Goal: Task Accomplishment & Management: Manage account settings

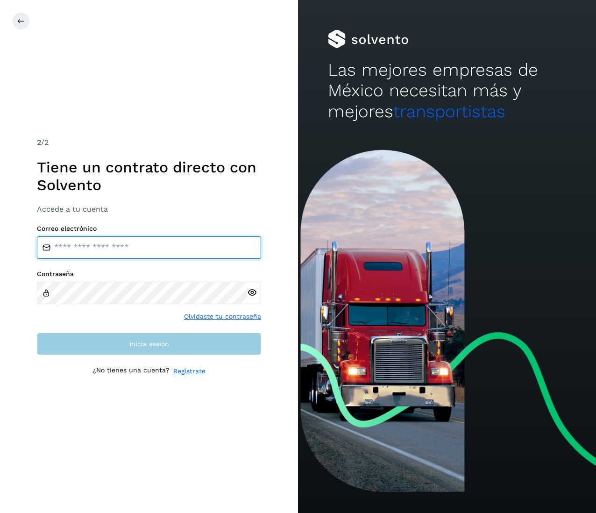
type input "**********"
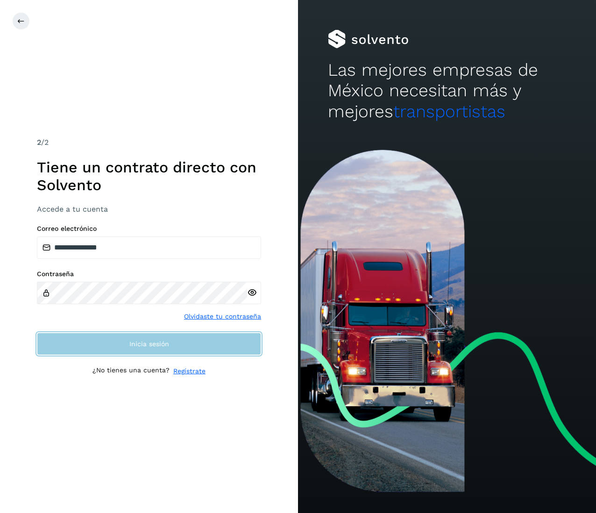
click at [133, 352] on button "Inicia sesión" at bounding box center [149, 343] width 224 height 22
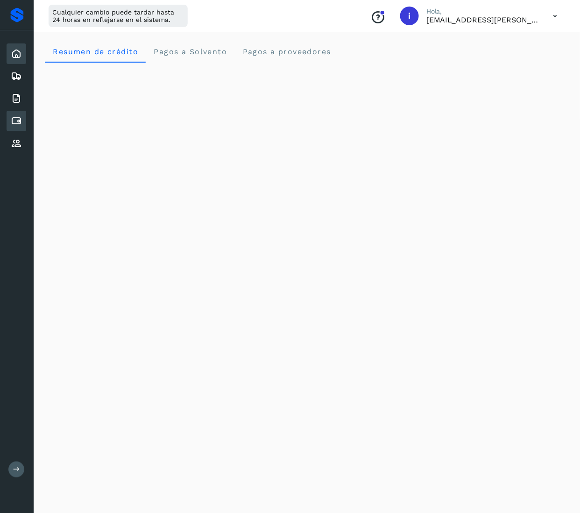
click at [16, 120] on icon at bounding box center [16, 120] width 11 height 11
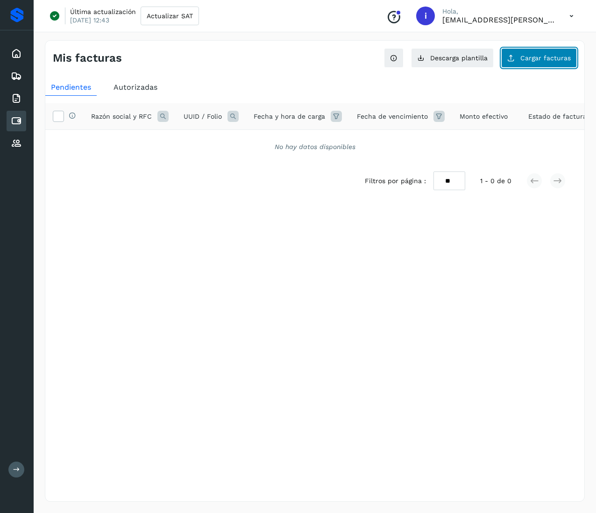
click at [540, 55] on span "Cargar facturas" at bounding box center [545, 58] width 50 height 7
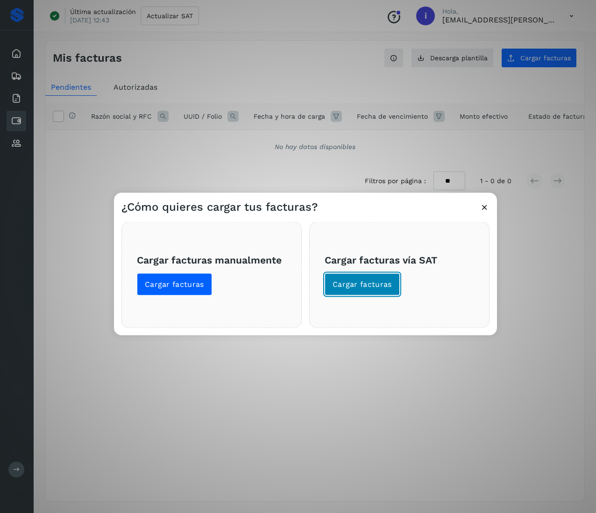
click at [353, 290] on button "Cargar facturas" at bounding box center [362, 284] width 75 height 22
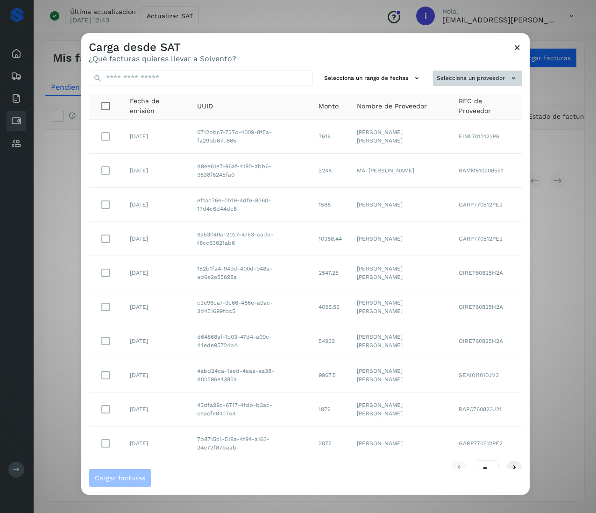
click at [464, 75] on button "Selecciona un proveedor" at bounding box center [477, 78] width 89 height 15
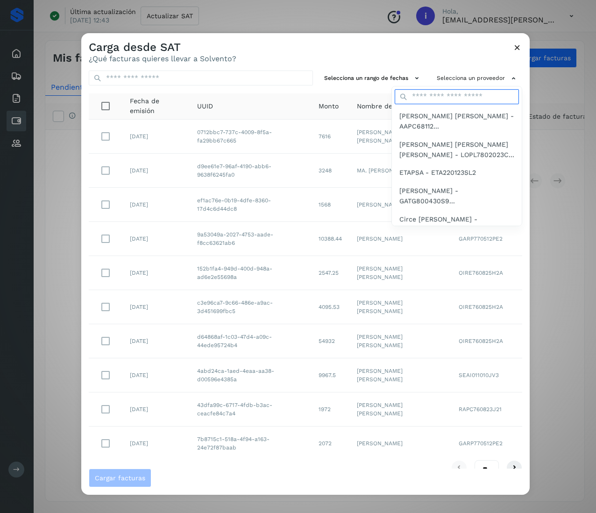
click at [452, 92] on input "text" at bounding box center [457, 96] width 124 height 15
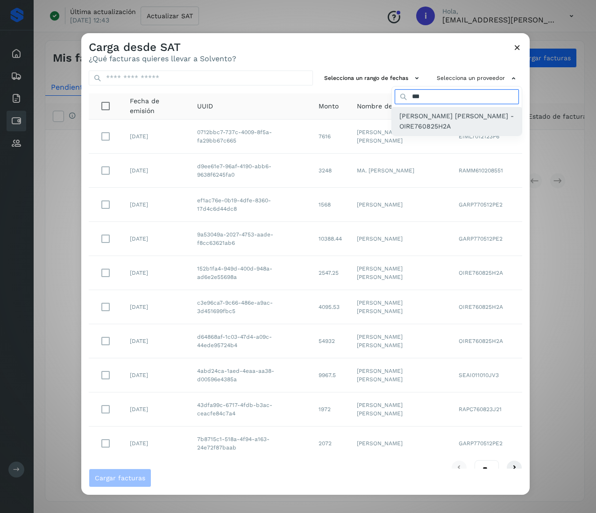
type input "***"
click at [450, 111] on span "[PERSON_NAME] [PERSON_NAME] - OIRE760825H2A" at bounding box center [456, 121] width 115 height 21
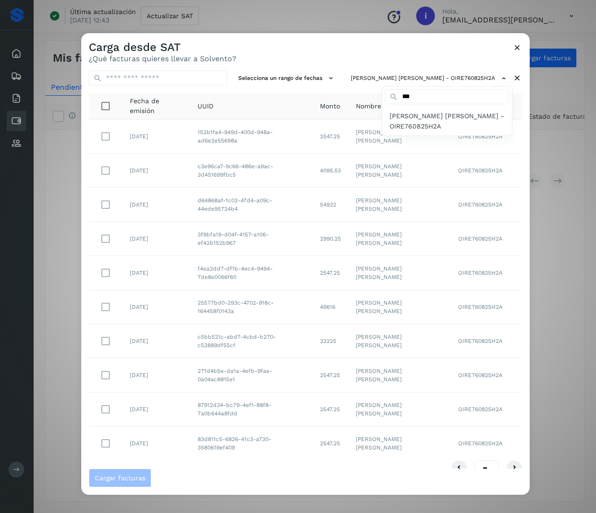
click at [342, 47] on div at bounding box center [379, 289] width 596 height 513
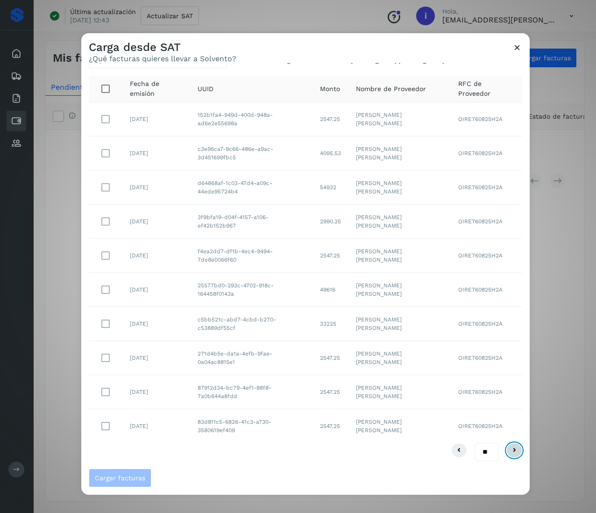
click at [506, 451] on button at bounding box center [514, 450] width 16 height 15
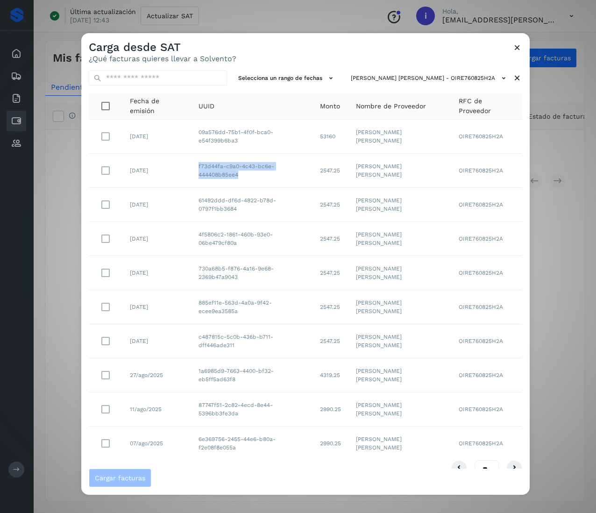
drag, startPoint x: 254, startPoint y: 179, endPoint x: 194, endPoint y: 169, distance: 61.2
click at [194, 169] on td "f73d44fa-c9a0-4c43-bc6e-444408b85ee4" at bounding box center [251, 171] width 121 height 34
copy td "f73d44fa-c9a0-4c43-bc6e-444408b85ee4"
drag, startPoint x: 243, startPoint y: 216, endPoint x: 185, endPoint y: 192, distance: 62.9
click at [185, 192] on tr "[DATE] 61492ddd-df6d-4822-b78d-0797f1bb3684 2547.25 [PERSON_NAME] [PERSON_NAME]…" at bounding box center [305, 205] width 433 height 34
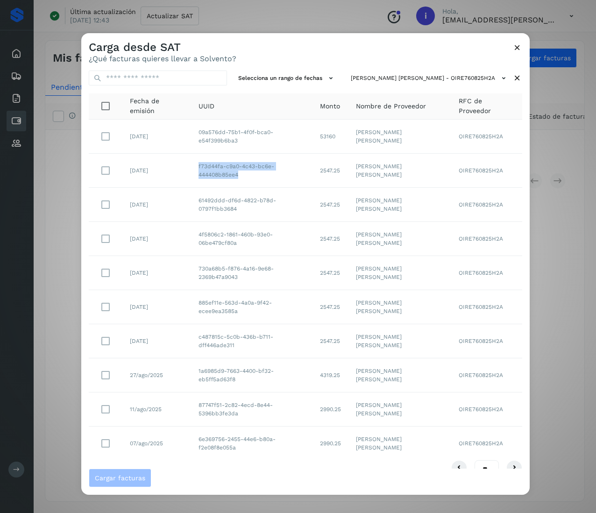
copy tr "61492ddd-df6d-4822-b78d-0797f1bb3684"
drag, startPoint x: 241, startPoint y: 245, endPoint x: 192, endPoint y: 234, distance: 50.3
click at [192, 234] on td "4f5806c2-1861-460b-93e0-06be479cf80a" at bounding box center [251, 239] width 121 height 34
copy td "4f5806c2-1861-460b-93e0-06be479cf80a"
drag, startPoint x: 249, startPoint y: 280, endPoint x: 192, endPoint y: 273, distance: 57.0
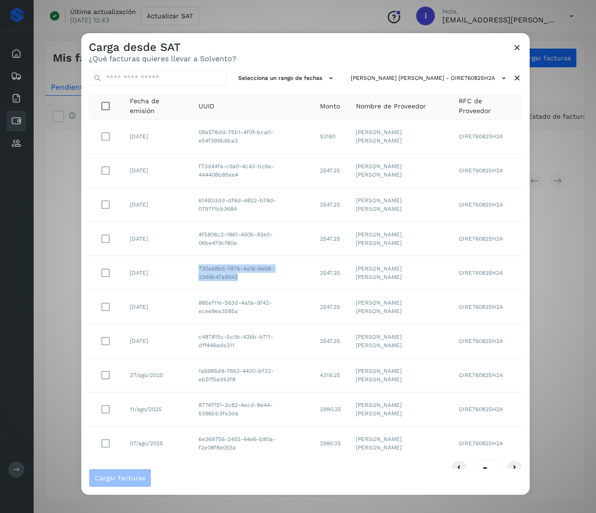
click at [192, 273] on td "730a68b5-f876-4a16-9e68-2369b47a9043" at bounding box center [251, 273] width 121 height 34
copy td "730a68b5-f876-4a16-9e68-2369b47a9043"
drag, startPoint x: 241, startPoint y: 313, endPoint x: 182, endPoint y: 303, distance: 60.2
click at [182, 303] on tr "[DATE] 885ef11e-563d-4a0a-9f42-ecee9ea3585a 2547.25 [PERSON_NAME] [PERSON_NAME]…" at bounding box center [305, 307] width 433 height 34
copy tr "885ef11e-563d-4a0a-9f42-ecee9ea3585a"
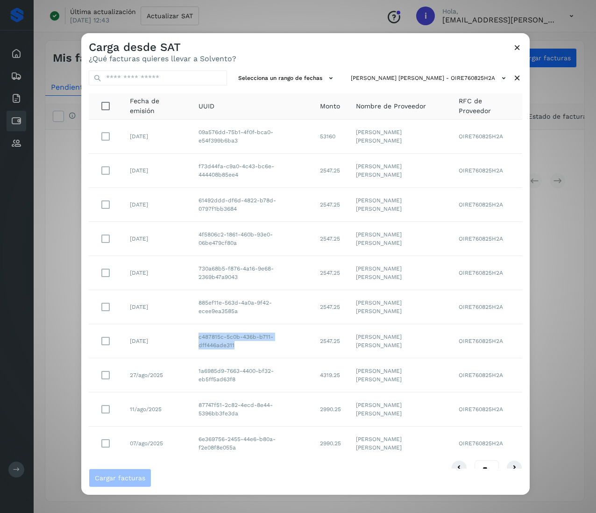
drag, startPoint x: 316, startPoint y: 342, endPoint x: 194, endPoint y: 351, distance: 121.7
click at [194, 351] on td "c487815c-5c0b-436b-b711-dff446ade311" at bounding box center [251, 341] width 121 height 34
copy td "c487815c-5c0b-436b-b711-dff446ade311"
drag, startPoint x: 247, startPoint y: 382, endPoint x: 187, endPoint y: 370, distance: 60.4
click at [187, 370] on tr "27/ago/2025 1a6985d9-7663-4400-bf32-eb5ff5ad63f8 4319.25 [PERSON_NAME] [PERSON_…" at bounding box center [305, 375] width 433 height 34
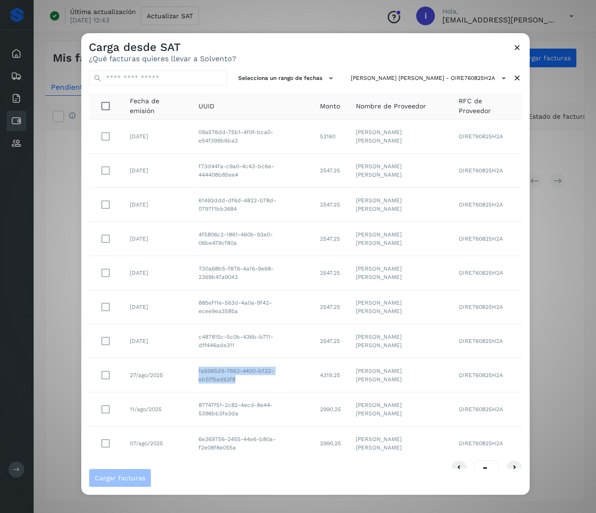
copy tr "1a6985d9-7663-4400-bf32-eb5ff5ad63f8"
drag, startPoint x: 241, startPoint y: 417, endPoint x: 193, endPoint y: 404, distance: 50.2
click at [193, 404] on td "87747f51-2c82-4ecd-8e44-5396bb3fe3da" at bounding box center [251, 409] width 121 height 34
copy td "87747f51-2c82-4ecd-8e44-5396bb3fe3da"
drag, startPoint x: 245, startPoint y: 458, endPoint x: 192, endPoint y: 441, distance: 54.9
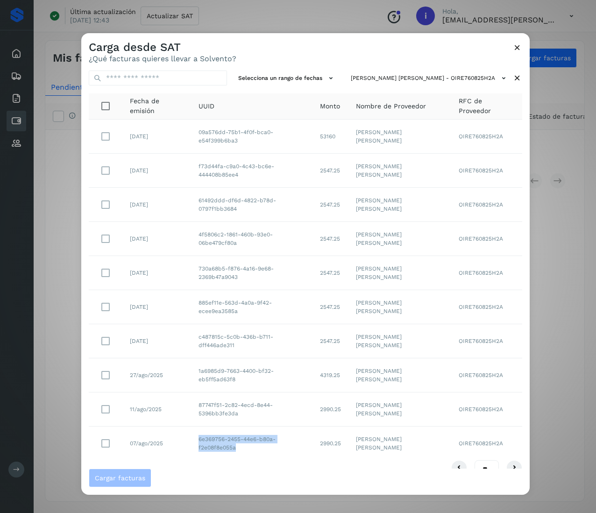
click at [192, 441] on td "6e369756-2455-44e6-b80a-f2e08f8e055a" at bounding box center [251, 443] width 121 height 34
copy td "6e369756-2455-44e6-b80a-f2e08f8e055a"
click at [281, 436] on td "6e369756-2455-44e6-b80a-f2e08f8e055a" at bounding box center [251, 443] width 121 height 34
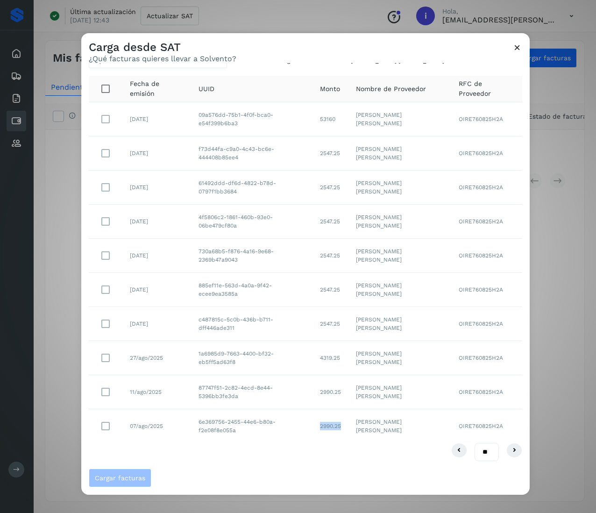
drag, startPoint x: 349, startPoint y: 428, endPoint x: 315, endPoint y: 428, distance: 34.6
click at [315, 428] on tr "07/ago/2025 6e369756-2455-44e6-b80a-f2e08f8e055a 2990.25 [PERSON_NAME] [PERSON_…" at bounding box center [305, 426] width 433 height 34
copy tr "2990.25"
drag, startPoint x: 348, startPoint y: 390, endPoint x: 318, endPoint y: 391, distance: 29.9
click at [318, 391] on td "2990.25" at bounding box center [330, 392] width 36 height 34
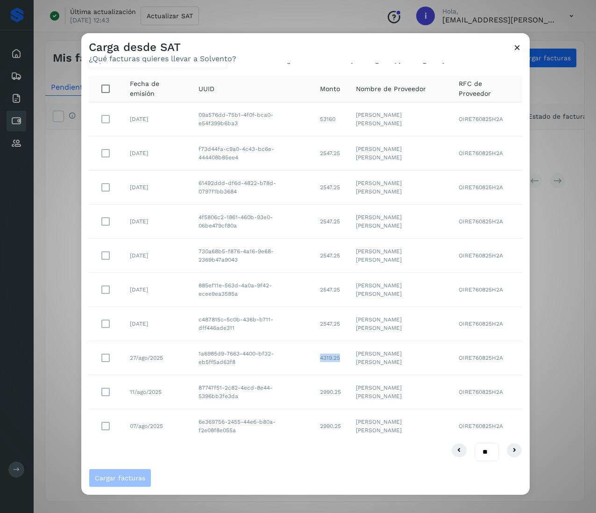
drag, startPoint x: 348, startPoint y: 357, endPoint x: 322, endPoint y: 358, distance: 25.7
click at [322, 358] on td "4319.25" at bounding box center [330, 358] width 36 height 34
drag, startPoint x: 347, startPoint y: 322, endPoint x: 317, endPoint y: 327, distance: 31.3
click at [317, 327] on td "2547.25" at bounding box center [330, 324] width 36 height 34
drag, startPoint x: 344, startPoint y: 288, endPoint x: 321, endPoint y: 290, distance: 22.6
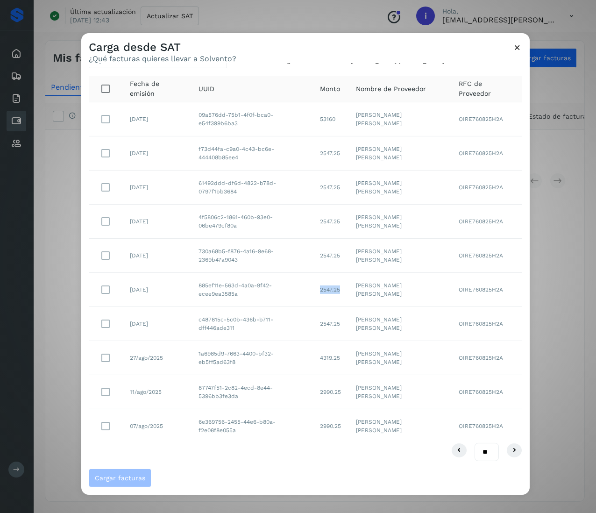
click at [321, 290] on td "2547.25" at bounding box center [330, 290] width 36 height 34
drag, startPoint x: 346, startPoint y: 248, endPoint x: 316, endPoint y: 250, distance: 29.9
click at [316, 250] on tr "[DATE] 730a68b5-f876-4a16-9e68-2369b47a9043 2547.25 [PERSON_NAME] [PERSON_NAME]…" at bounding box center [305, 256] width 433 height 34
click at [359, 261] on td "[PERSON_NAME] [PERSON_NAME]" at bounding box center [399, 256] width 103 height 34
drag, startPoint x: 350, startPoint y: 255, endPoint x: 321, endPoint y: 255, distance: 28.5
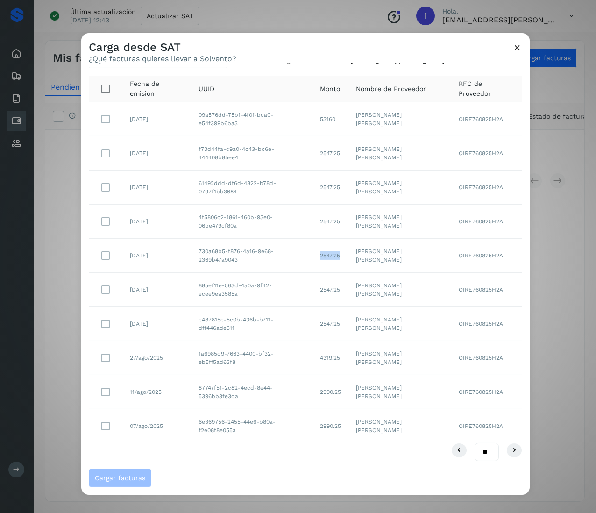
click at [321, 255] on td "2547.25" at bounding box center [330, 256] width 36 height 34
drag, startPoint x: 347, startPoint y: 218, endPoint x: 329, endPoint y: 219, distance: 18.3
click at [324, 217] on td "2547.25" at bounding box center [330, 222] width 36 height 34
drag, startPoint x: 347, startPoint y: 183, endPoint x: 319, endPoint y: 187, distance: 28.3
click at [319, 187] on td "2547.25" at bounding box center [330, 187] width 36 height 34
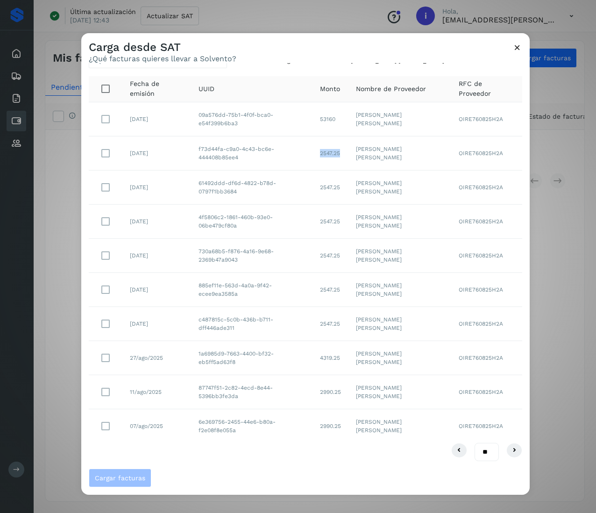
drag, startPoint x: 348, startPoint y: 149, endPoint x: 322, endPoint y: 149, distance: 25.7
click at [322, 149] on td "2547.25" at bounding box center [330, 153] width 36 height 34
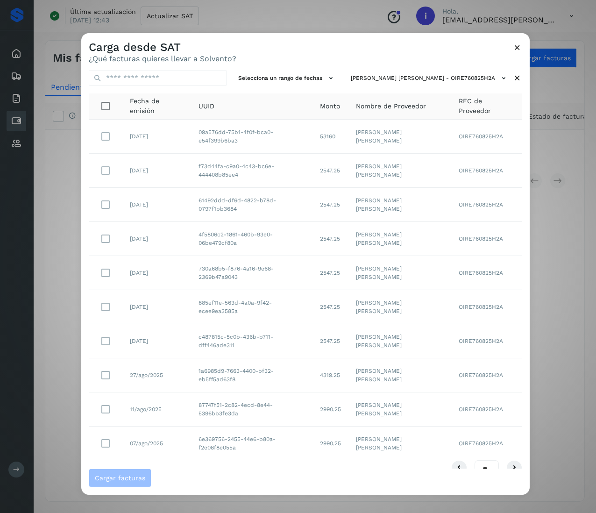
click at [448, 461] on div "** ** **" at bounding box center [305, 469] width 433 height 19
click at [509, 464] on icon at bounding box center [514, 467] width 11 height 11
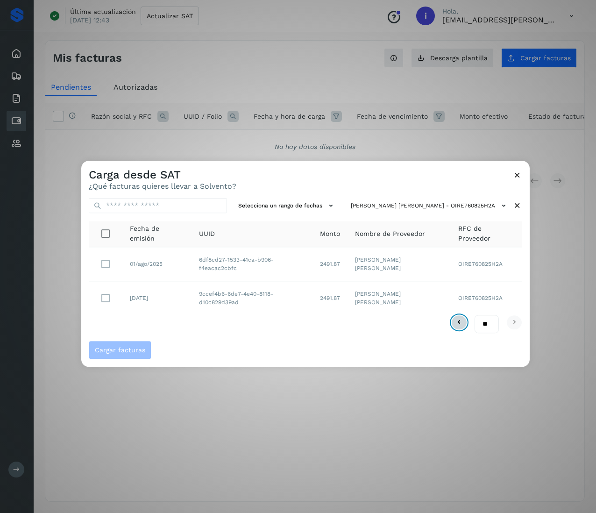
click at [461, 324] on icon at bounding box center [458, 322] width 11 height 11
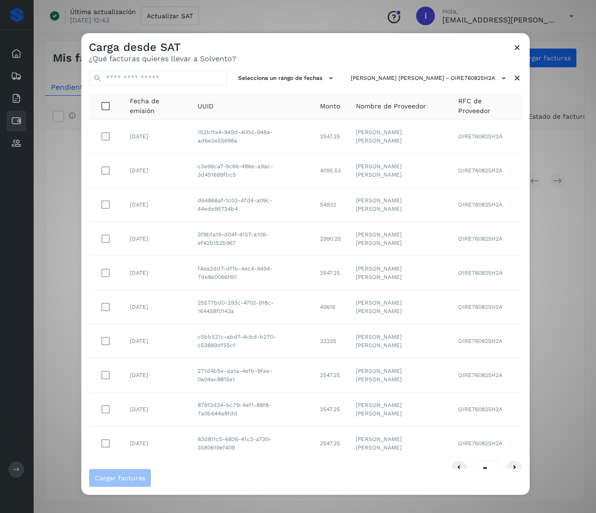
scroll to position [19, 0]
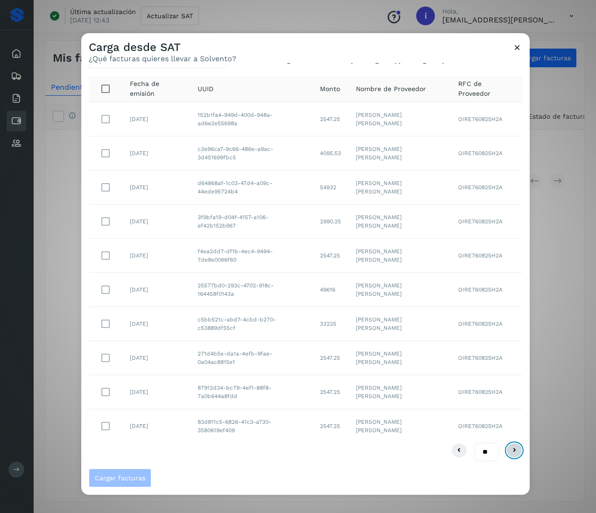
click at [509, 447] on icon at bounding box center [514, 450] width 11 height 11
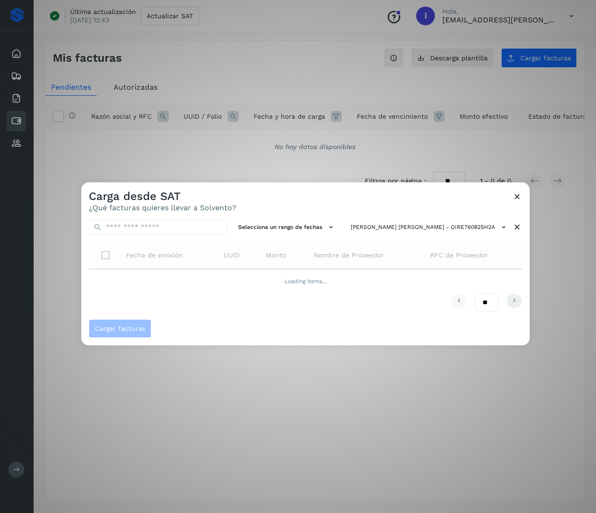
scroll to position [0, 0]
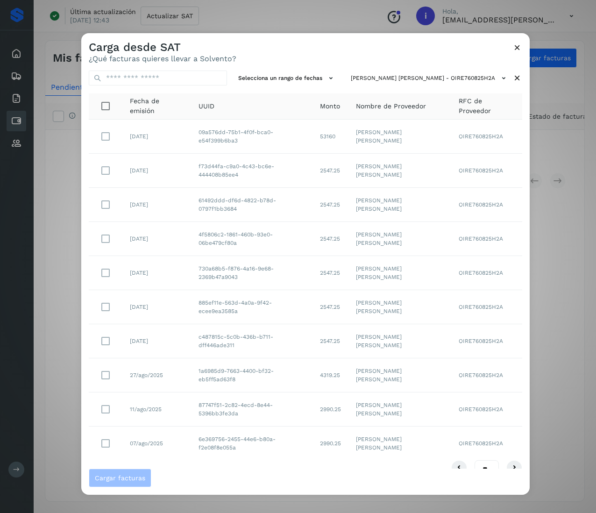
click at [502, 461] on div "** ** **" at bounding box center [305, 469] width 433 height 19
click at [509, 462] on icon at bounding box center [514, 467] width 11 height 11
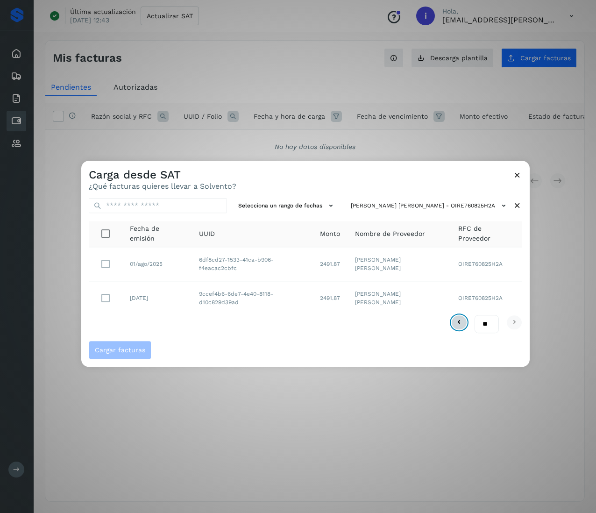
click at [456, 320] on icon at bounding box center [458, 322] width 11 height 11
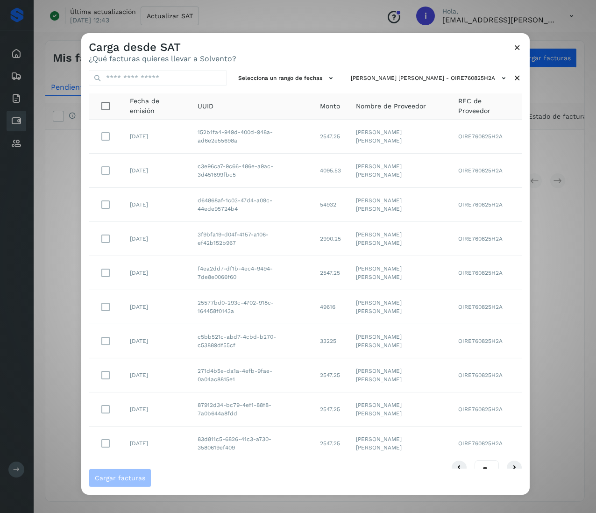
scroll to position [19, 0]
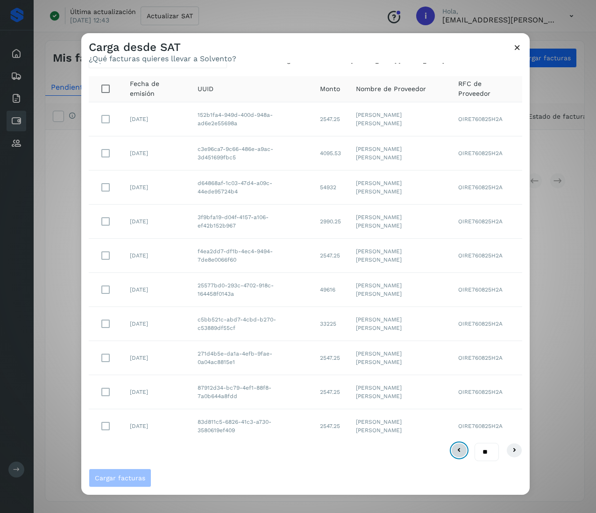
click at [453, 448] on icon at bounding box center [458, 450] width 11 height 11
click at [509, 452] on icon at bounding box center [514, 450] width 11 height 11
drag, startPoint x: 191, startPoint y: 320, endPoint x: 312, endPoint y: 332, distance: 122.0
click at [312, 332] on td "c487815c-5c0b-436b-b711-dff446ade311" at bounding box center [251, 324] width 121 height 34
click at [245, 229] on td "4f5806c2-1861-460b-93e0-06be479cf80a" at bounding box center [251, 222] width 121 height 34
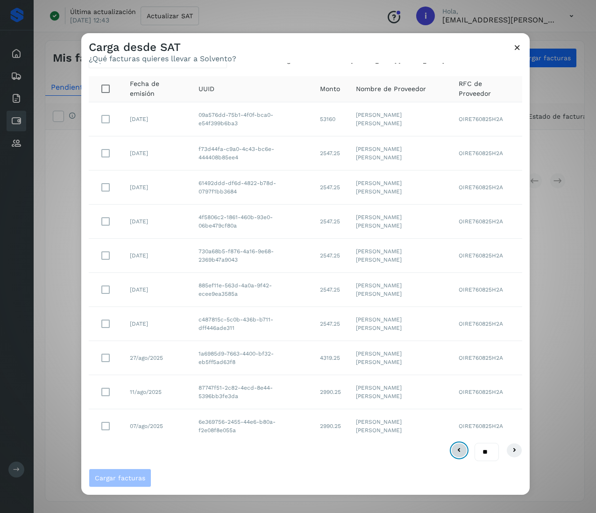
click at [453, 445] on icon at bounding box center [458, 450] width 11 height 11
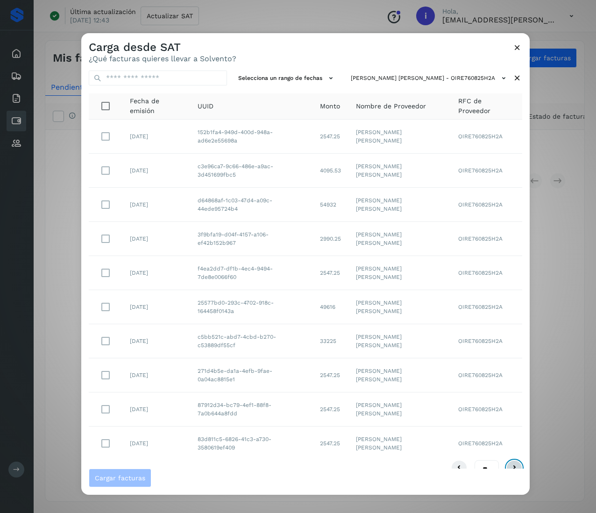
click at [509, 464] on icon at bounding box center [514, 467] width 11 height 11
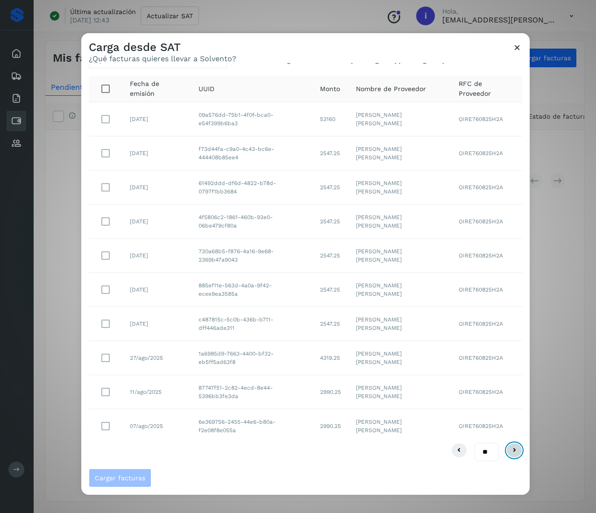
click at [509, 445] on icon at bounding box center [514, 450] width 11 height 11
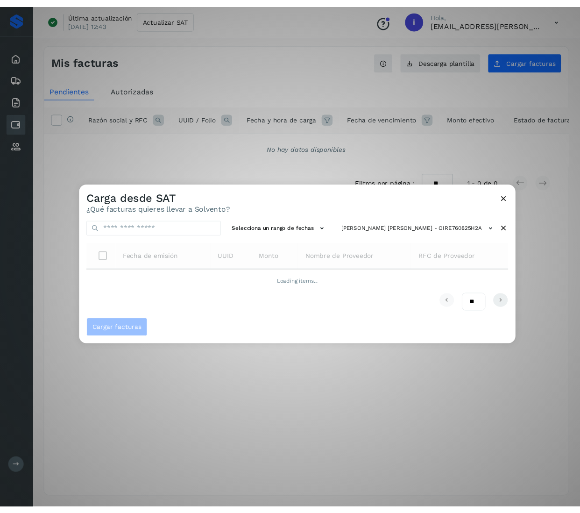
scroll to position [0, 0]
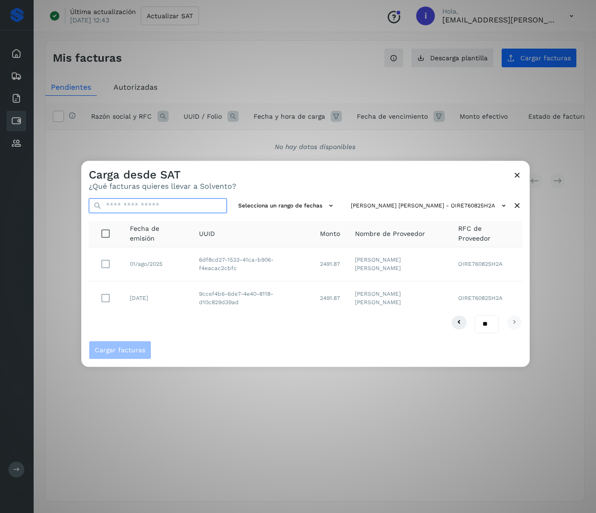
click at [182, 205] on input "text" at bounding box center [158, 205] width 138 height 15
paste input "**********"
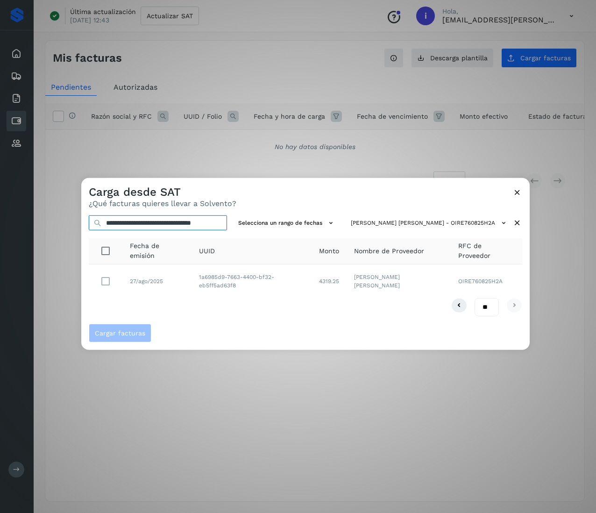
type input "**********"
click at [518, 197] on button at bounding box center [517, 194] width 10 height 12
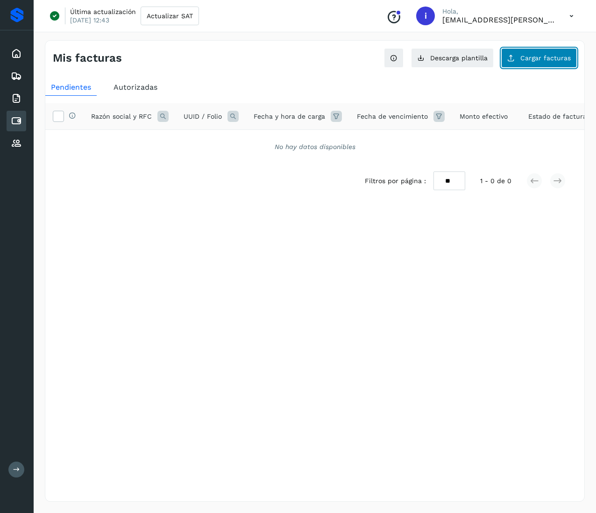
click at [556, 52] on button "Cargar facturas" at bounding box center [539, 58] width 76 height 20
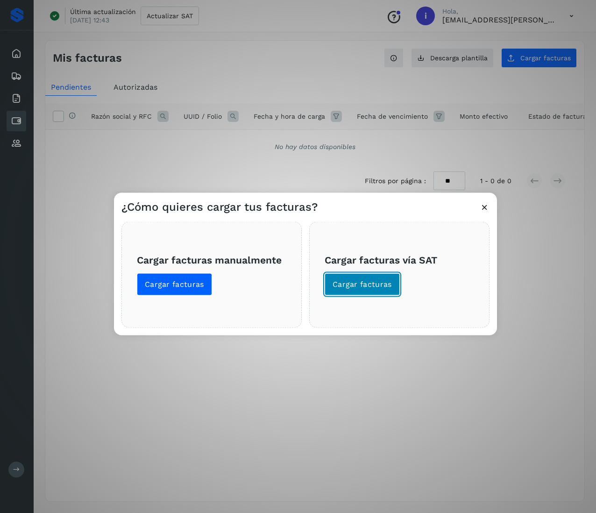
click at [384, 277] on button "Cargar facturas" at bounding box center [362, 284] width 75 height 22
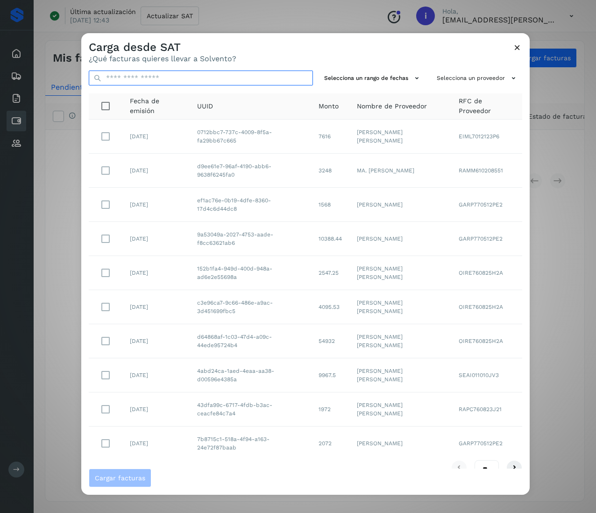
click at [166, 82] on input "text" at bounding box center [201, 78] width 224 height 15
paste input "**********"
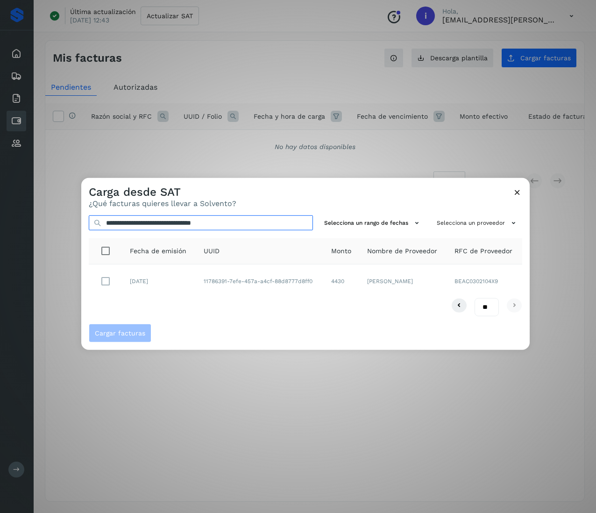
type input "**********"
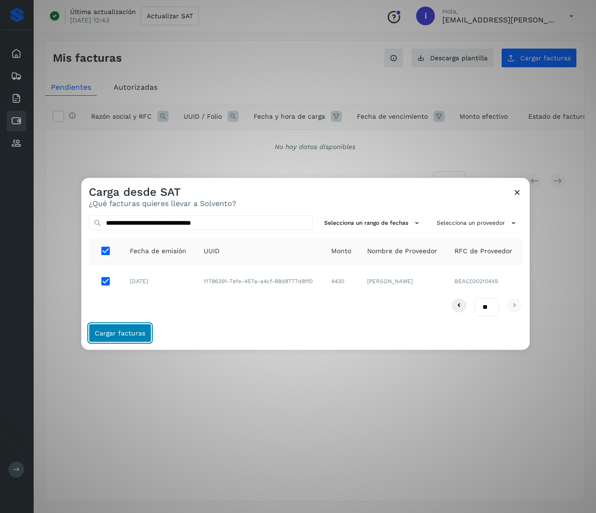
click at [127, 342] on button "Cargar facturas" at bounding box center [120, 333] width 63 height 19
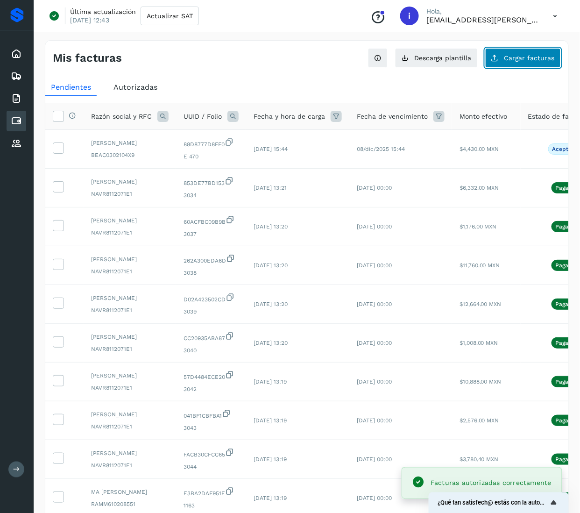
click at [552, 55] on span "Cargar facturas" at bounding box center [529, 58] width 50 height 7
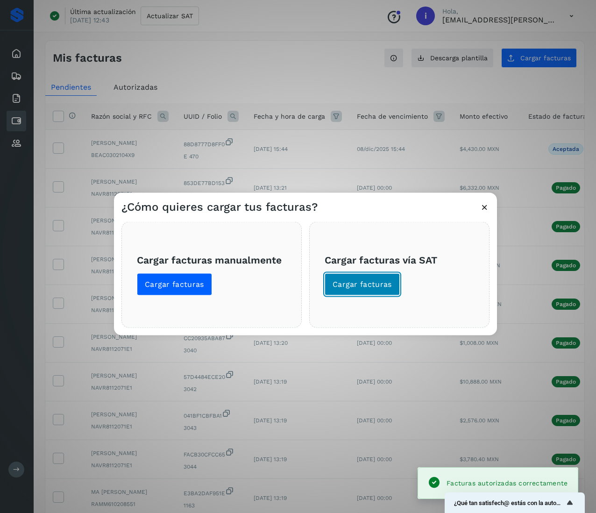
click at [353, 288] on span "Cargar facturas" at bounding box center [361, 284] width 59 height 10
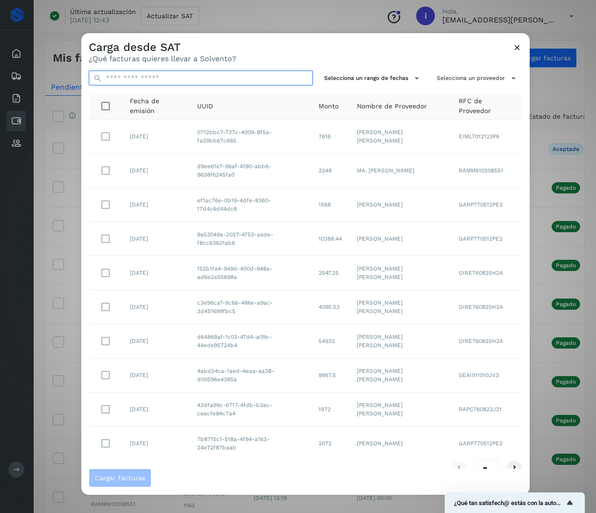
click at [192, 82] on input "text" at bounding box center [201, 78] width 224 height 15
paste input "**********"
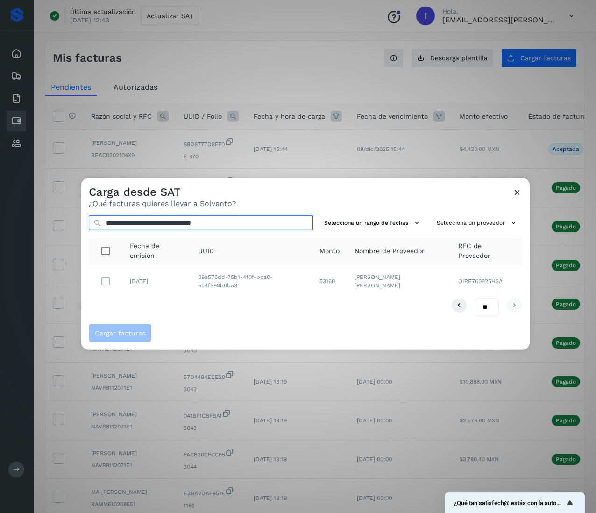
type input "**********"
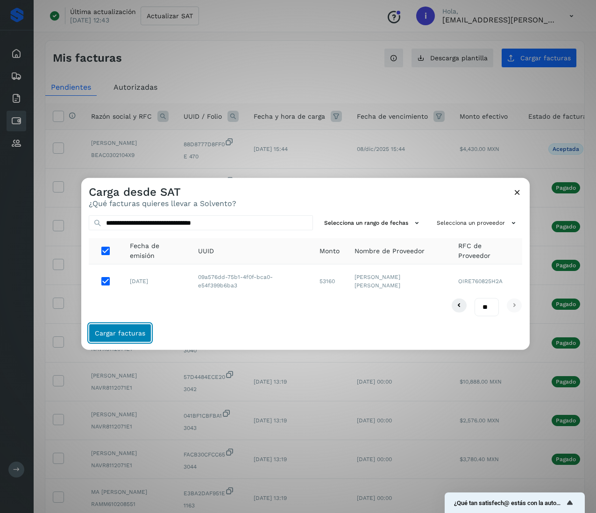
click at [144, 337] on button "Cargar facturas" at bounding box center [120, 333] width 63 height 19
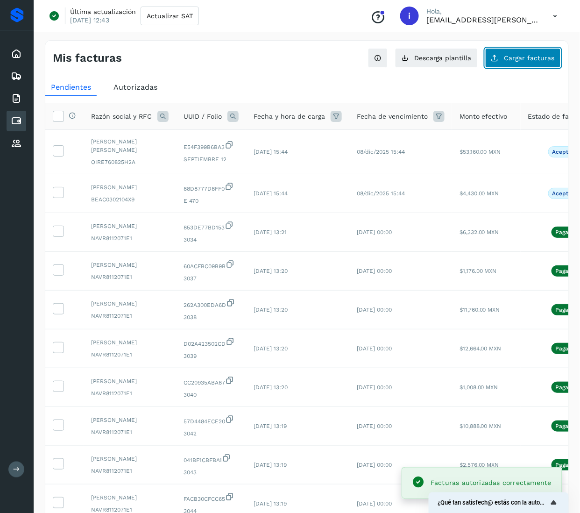
click at [535, 58] on span "Cargar facturas" at bounding box center [529, 58] width 50 height 7
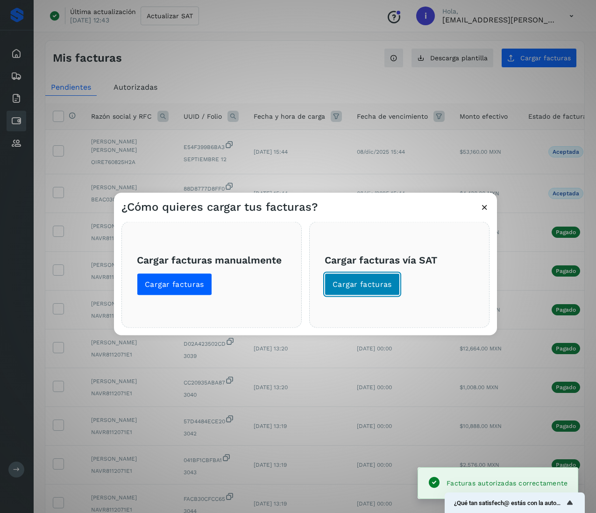
click at [367, 290] on button "Cargar facturas" at bounding box center [362, 284] width 75 height 22
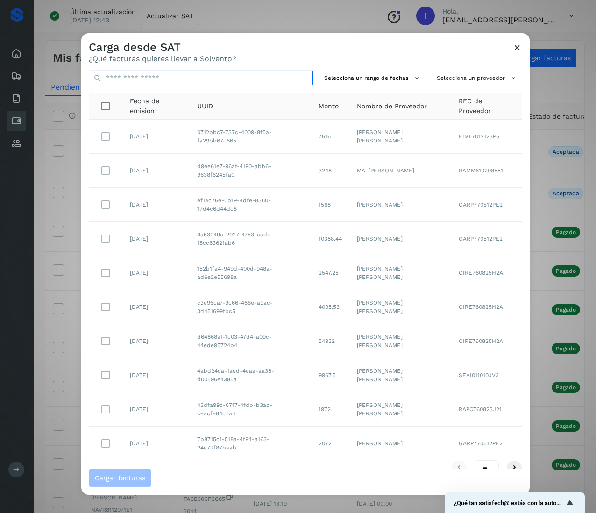
click at [210, 80] on input "text" at bounding box center [201, 78] width 224 height 15
paste input "**********"
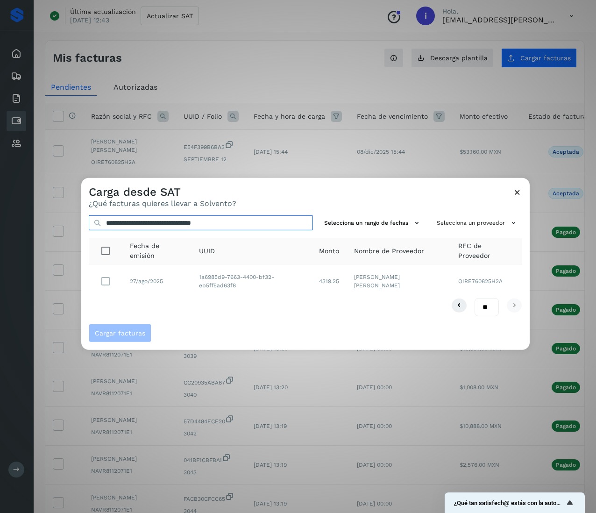
type input "**********"
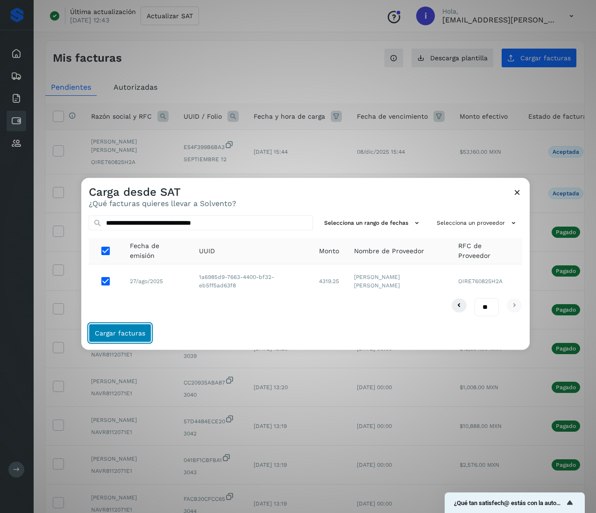
click at [131, 334] on span "Cargar facturas" at bounding box center [120, 333] width 50 height 7
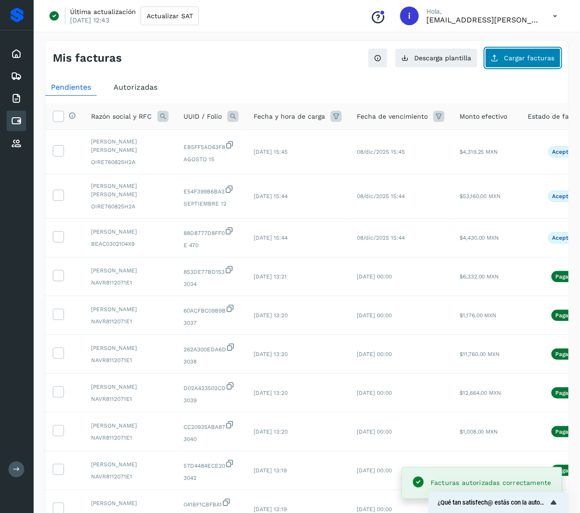
click at [535, 60] on span "Cargar facturas" at bounding box center [529, 58] width 50 height 7
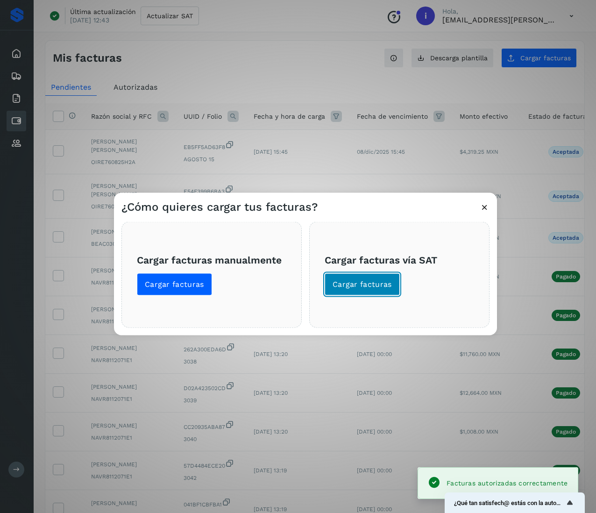
click at [391, 280] on button "Cargar facturas" at bounding box center [362, 284] width 75 height 22
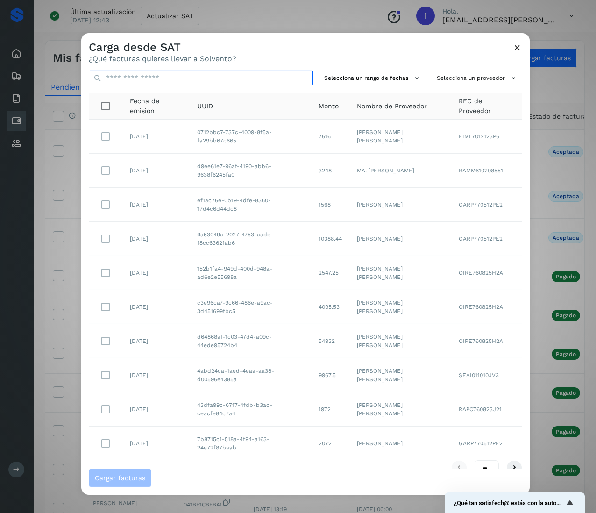
click at [168, 72] on input "text" at bounding box center [201, 78] width 224 height 15
paste input "**********"
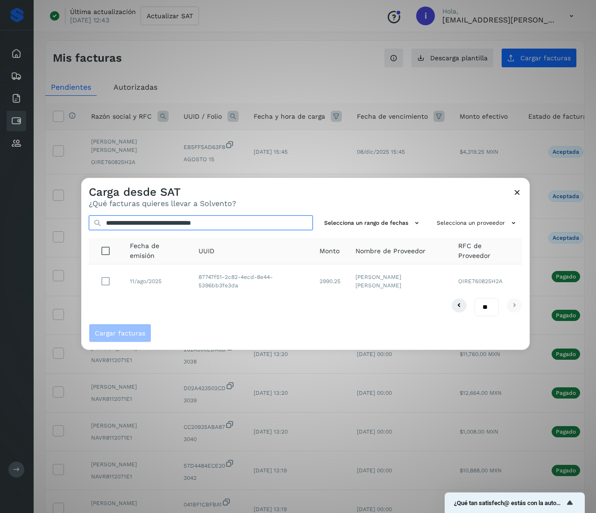
type input "**********"
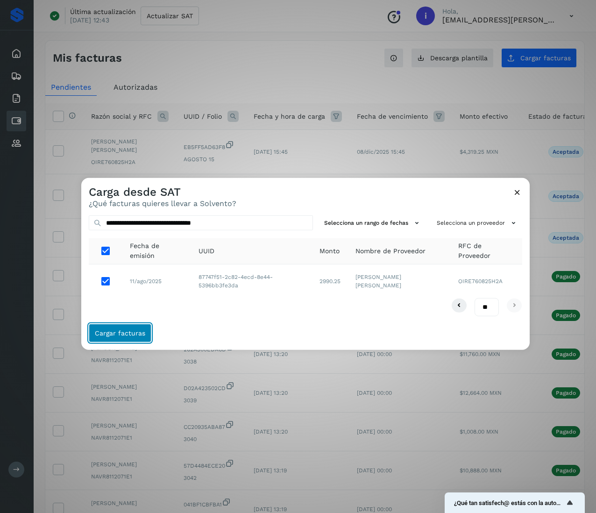
click at [127, 335] on span "Cargar facturas" at bounding box center [120, 333] width 50 height 7
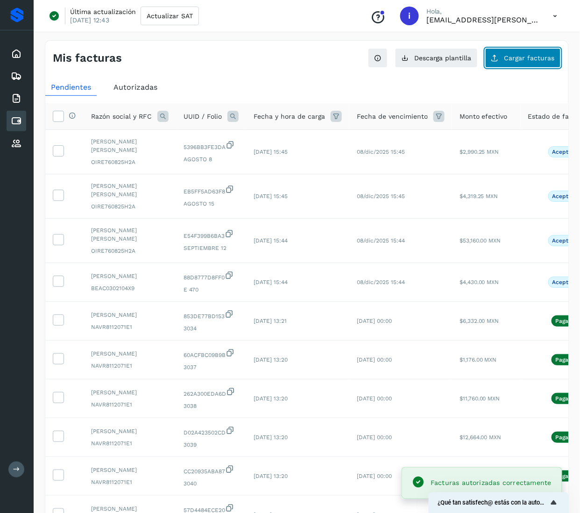
click at [522, 56] on span "Cargar facturas" at bounding box center [529, 58] width 50 height 7
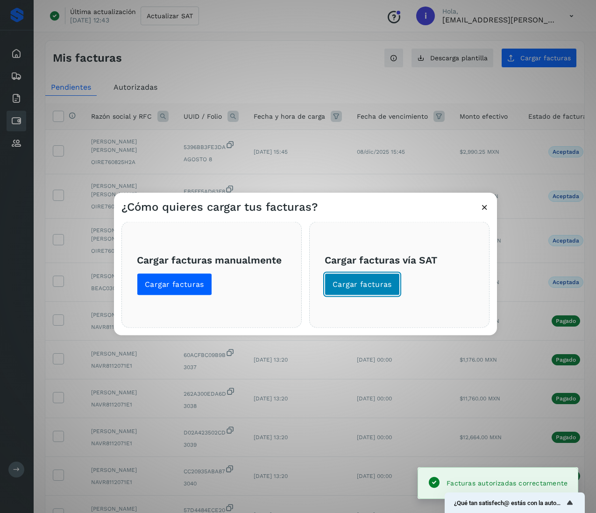
click at [380, 284] on span "Cargar facturas" at bounding box center [361, 284] width 59 height 10
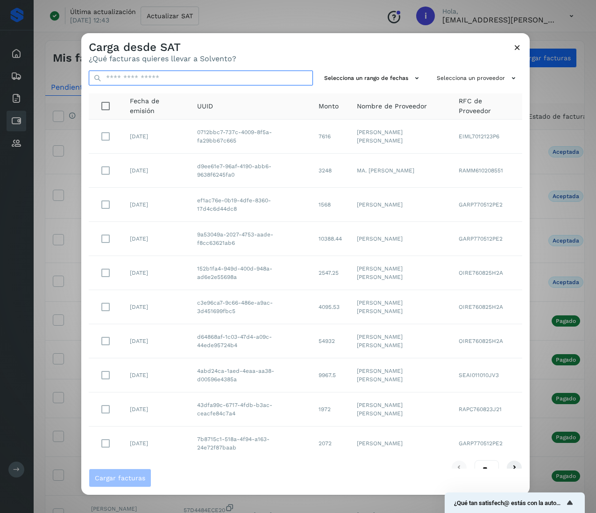
click at [177, 83] on input "text" at bounding box center [201, 78] width 224 height 15
paste input "**********"
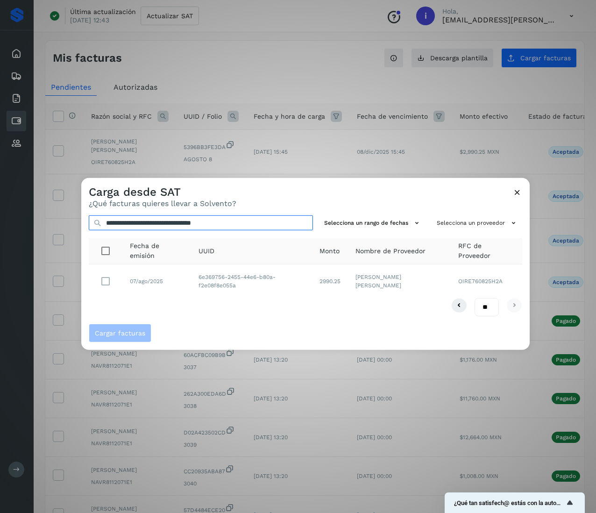
type input "**********"
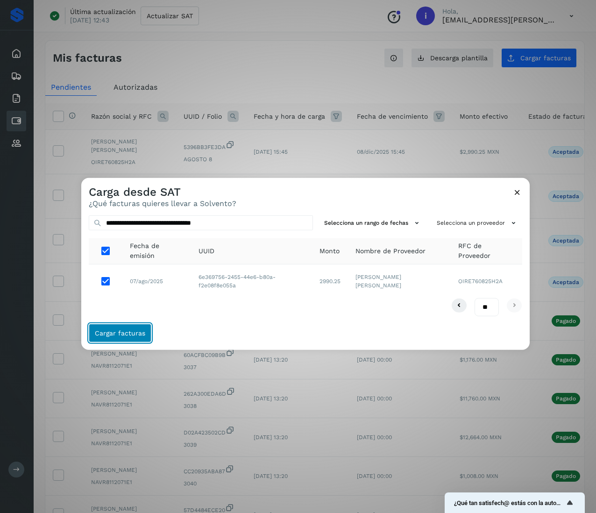
click at [128, 333] on span "Cargar facturas" at bounding box center [120, 333] width 50 height 7
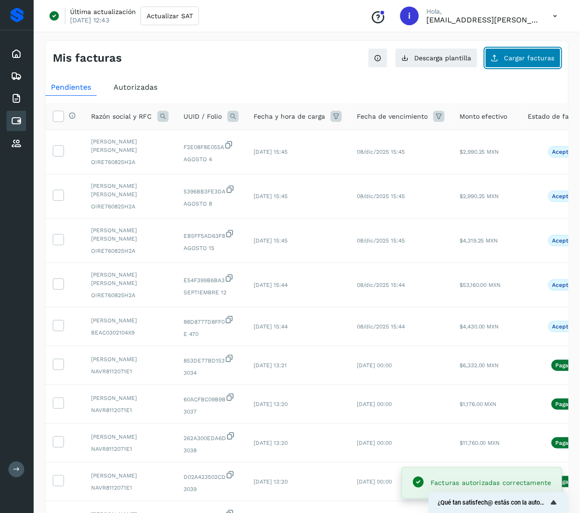
click at [516, 62] on button "Cargar facturas" at bounding box center [523, 58] width 76 height 20
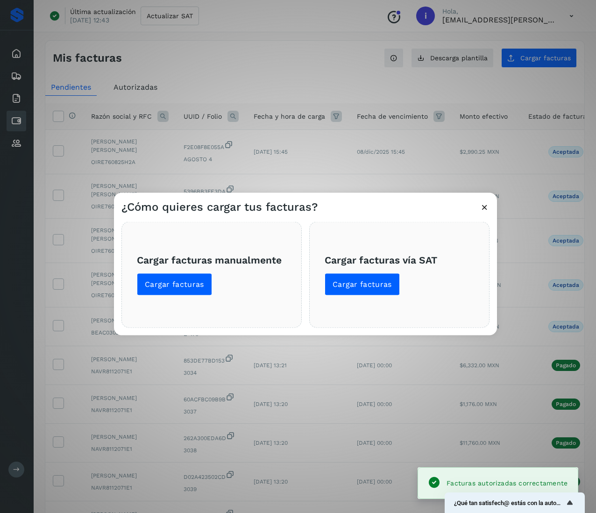
click at [386, 271] on span "Cargar facturas vía SAT Cargar facturas" at bounding box center [399, 275] width 149 height 42
click at [382, 284] on span "Cargar facturas" at bounding box center [361, 284] width 59 height 10
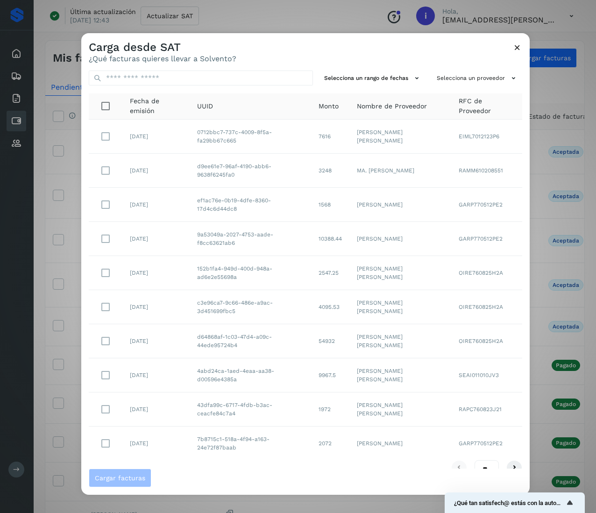
click at [242, 68] on div "Selecciona un rango de fechas Selecciona un proveedor Fecha de emisión UUID Mon…" at bounding box center [305, 265] width 448 height 405
click at [247, 77] on input "text" at bounding box center [201, 78] width 224 height 15
paste input "**********"
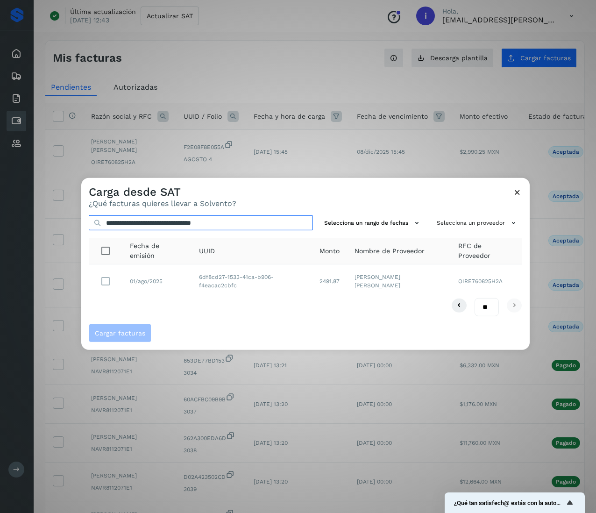
type input "**********"
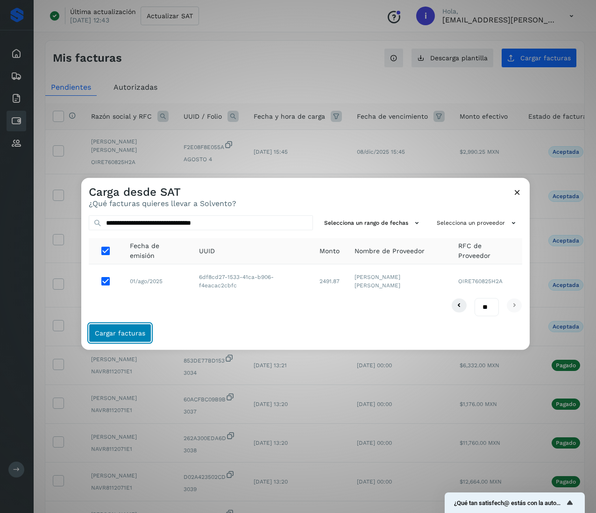
click at [130, 335] on span "Cargar facturas" at bounding box center [120, 333] width 50 height 7
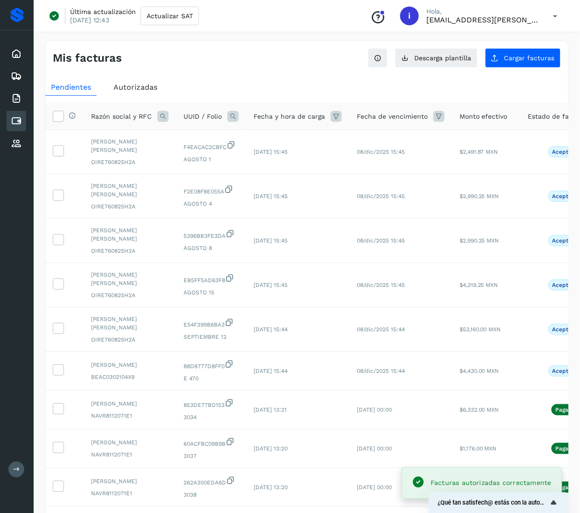
click at [535, 47] on div "Mis facturas Ver instrucciones para cargar Facturas Descarga plantilla Cargar f…" at bounding box center [306, 54] width 523 height 27
click at [549, 66] on button "Cargar facturas" at bounding box center [523, 58] width 76 height 20
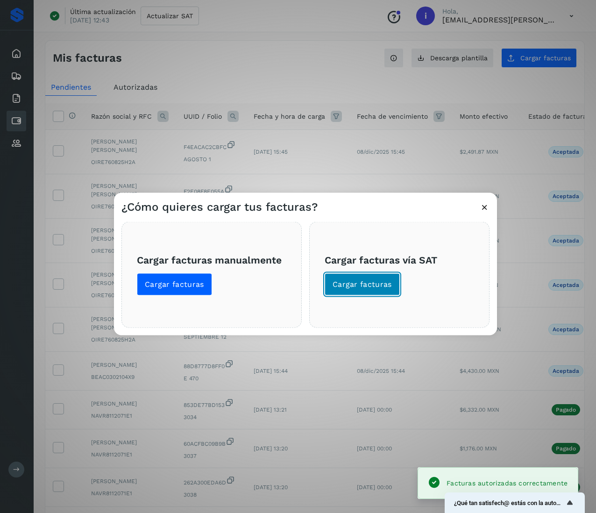
click at [350, 289] on span "Cargar facturas" at bounding box center [361, 284] width 59 height 10
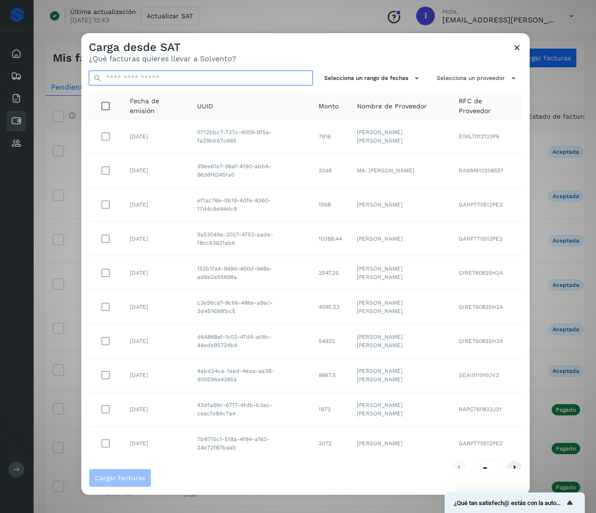
click at [178, 79] on input "text" at bounding box center [201, 78] width 224 height 15
paste input "**********"
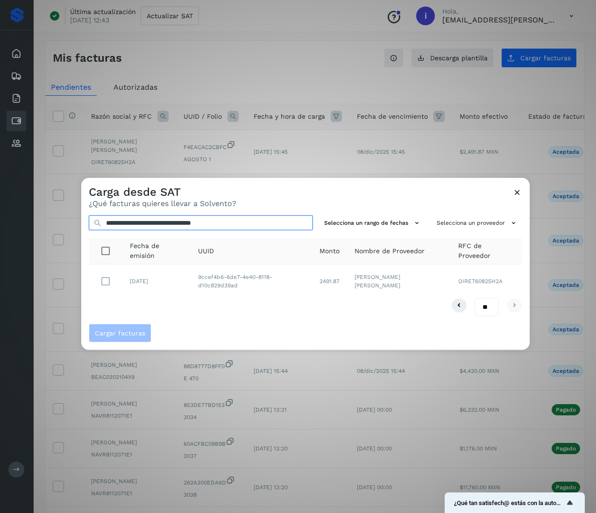
type input "**********"
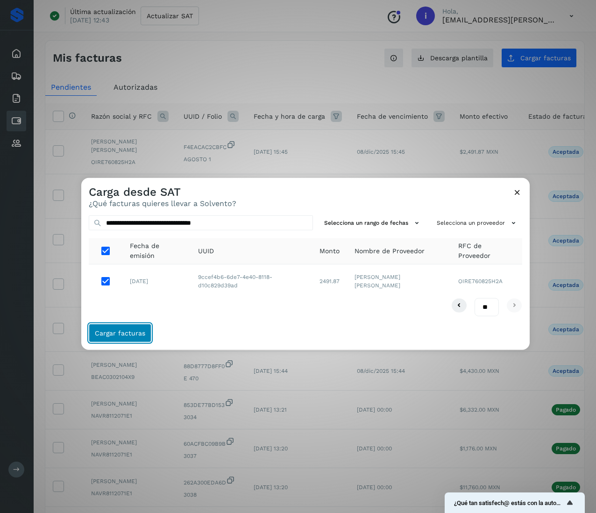
click at [126, 336] on span "Cargar facturas" at bounding box center [120, 333] width 50 height 7
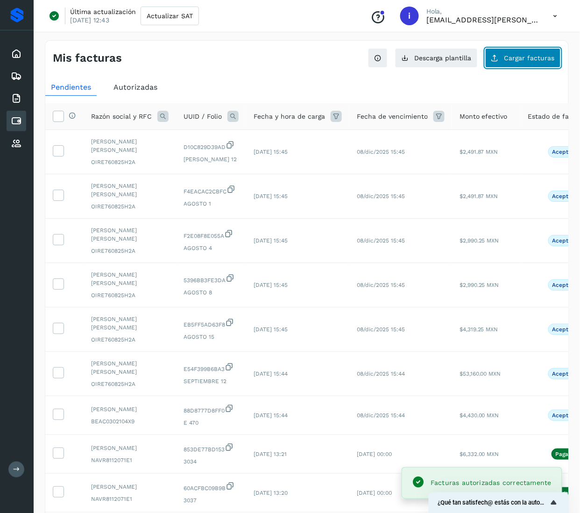
click at [500, 66] on button "Cargar facturas" at bounding box center [523, 58] width 76 height 20
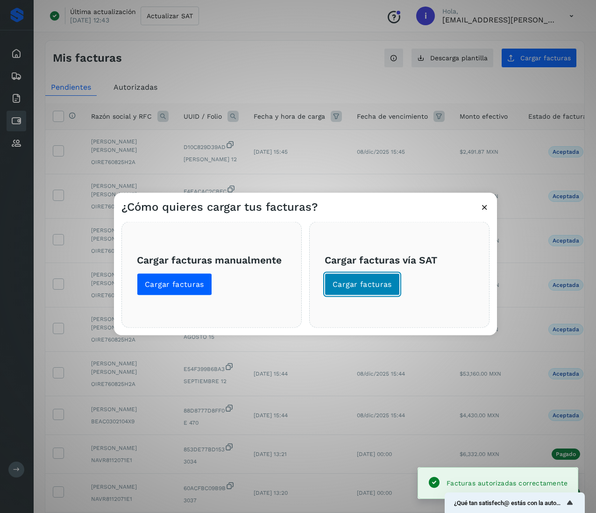
click at [376, 293] on button "Cargar facturas" at bounding box center [362, 284] width 75 height 22
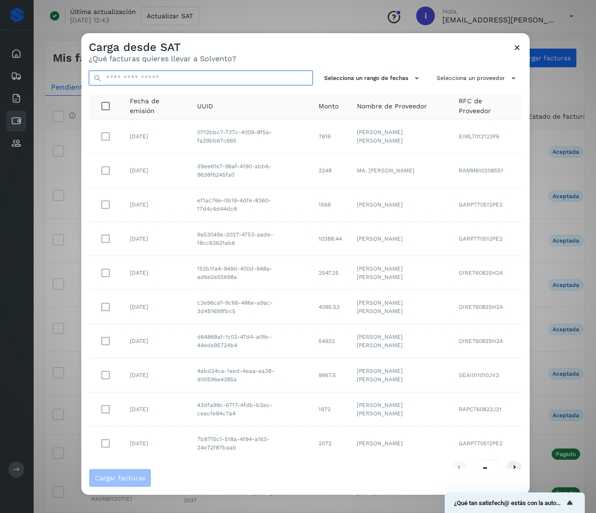
click at [222, 81] on input "text" at bounding box center [201, 78] width 224 height 15
paste input "**********"
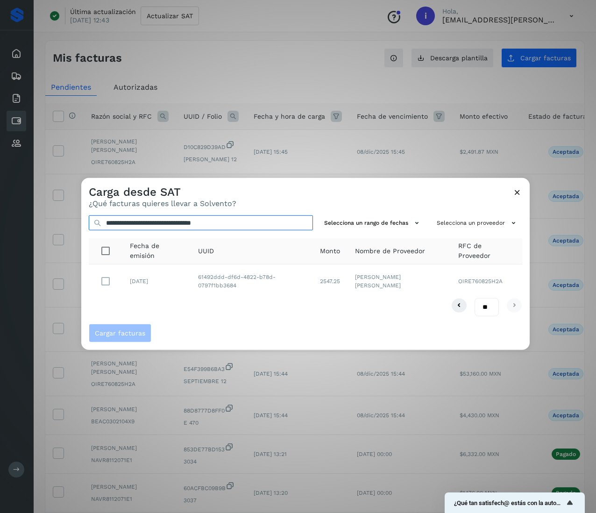
type input "**********"
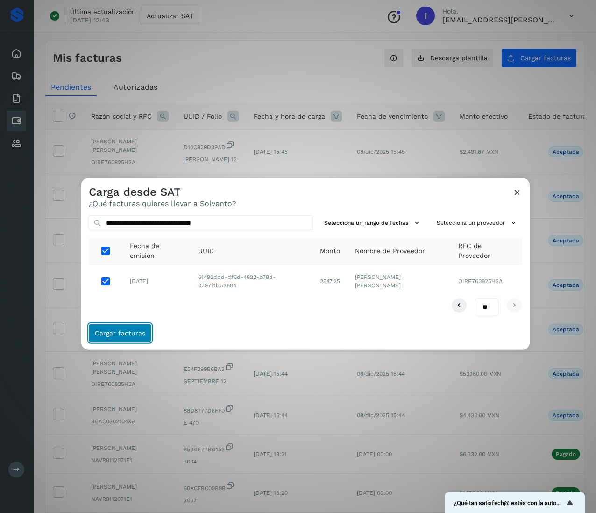
click at [124, 333] on span "Cargar facturas" at bounding box center [120, 333] width 50 height 7
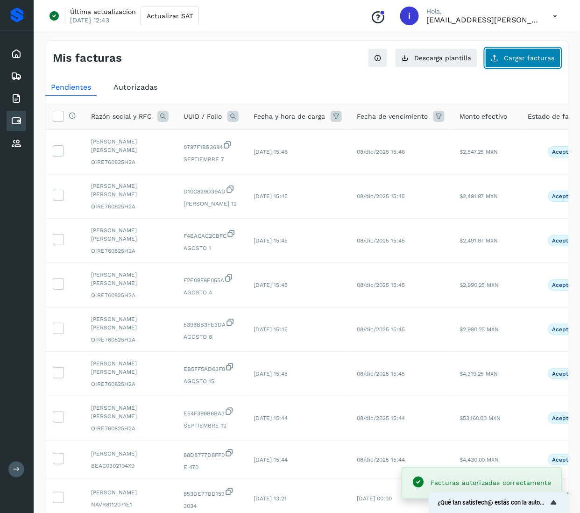
click at [501, 66] on button "Cargar facturas" at bounding box center [523, 58] width 76 height 20
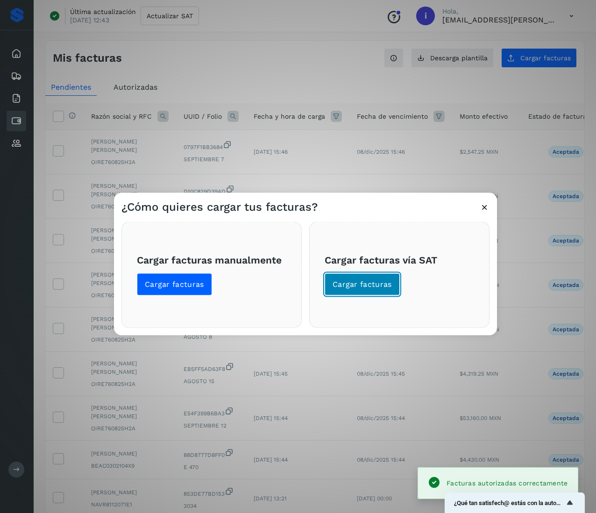
click at [355, 284] on span "Cargar facturas" at bounding box center [361, 284] width 59 height 10
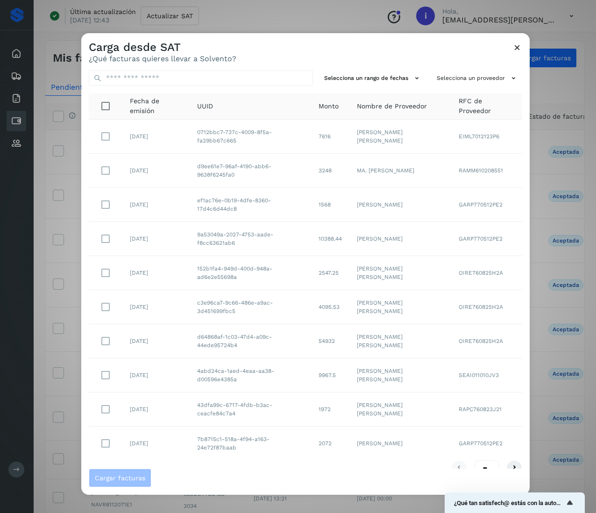
drag, startPoint x: 219, startPoint y: 86, endPoint x: 218, endPoint y: 77, distance: 9.4
click at [219, 85] on div "Selecciona un rango de fechas Selecciona un proveedor Fecha de emisión UUID Mon…" at bounding box center [305, 265] width 448 height 405
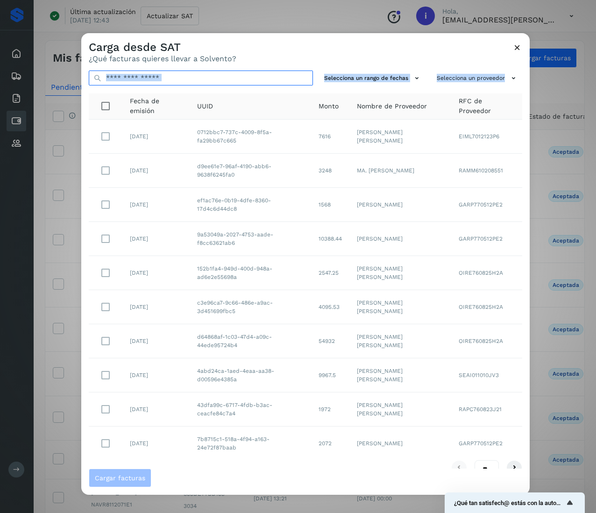
click at [218, 77] on input "text" at bounding box center [201, 78] width 224 height 15
paste input "**********"
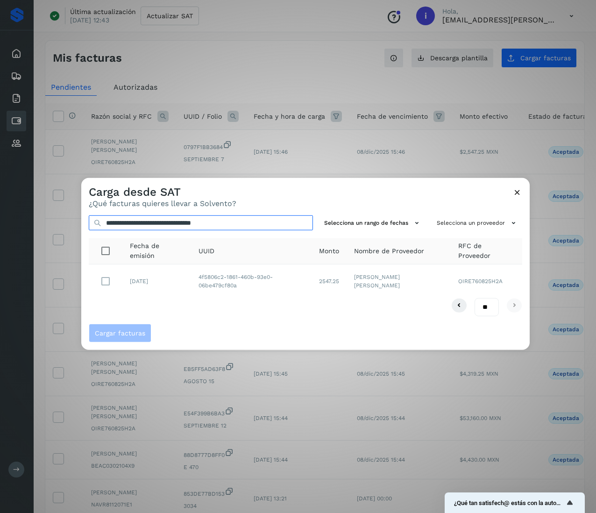
type input "**********"
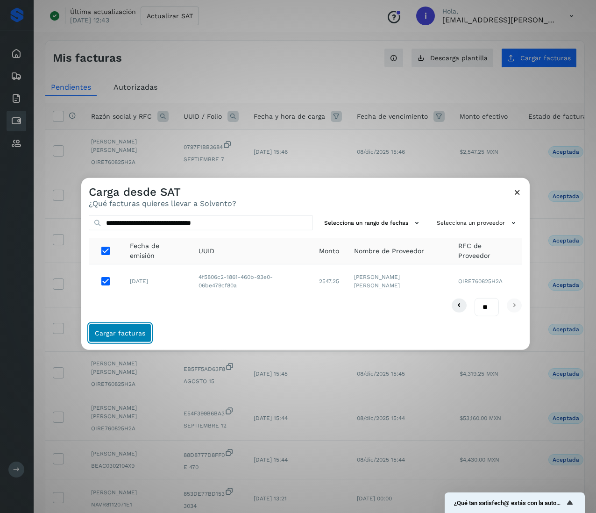
click at [131, 334] on span "Cargar facturas" at bounding box center [120, 333] width 50 height 7
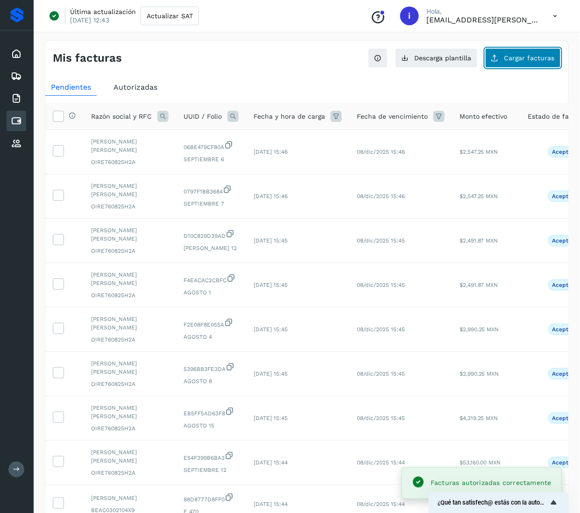
click at [510, 60] on span "Cargar facturas" at bounding box center [529, 58] width 50 height 7
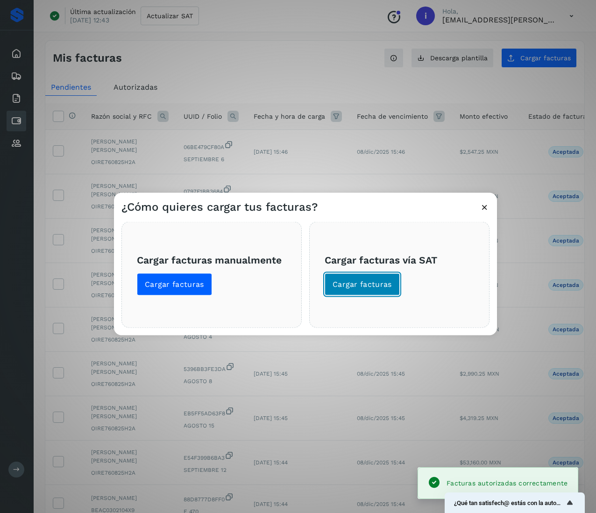
click at [386, 282] on span "Cargar facturas" at bounding box center [361, 284] width 59 height 10
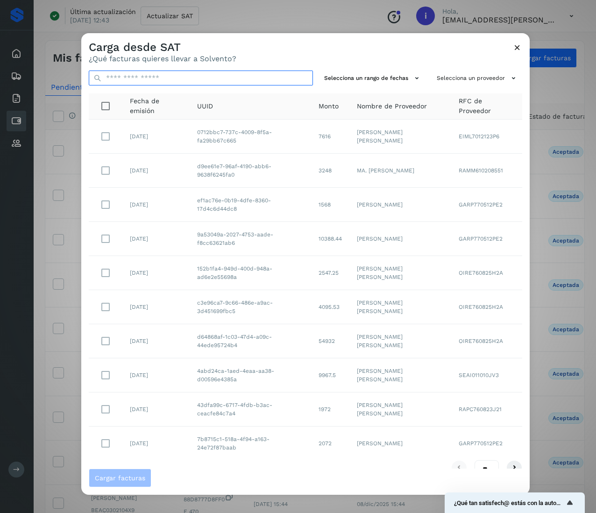
click at [217, 81] on input "text" at bounding box center [201, 78] width 224 height 15
paste input "**********"
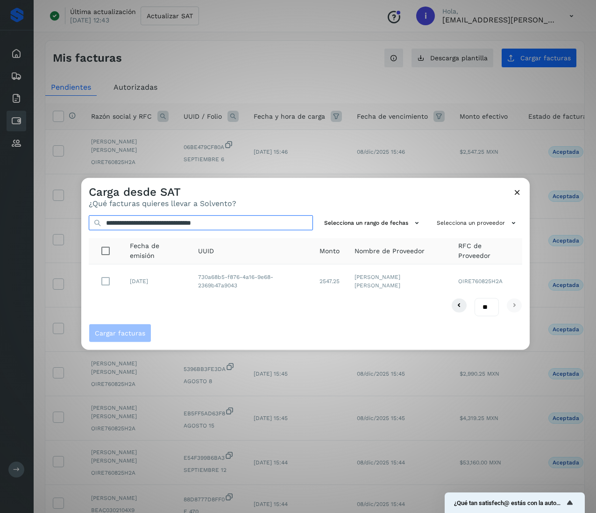
type input "**********"
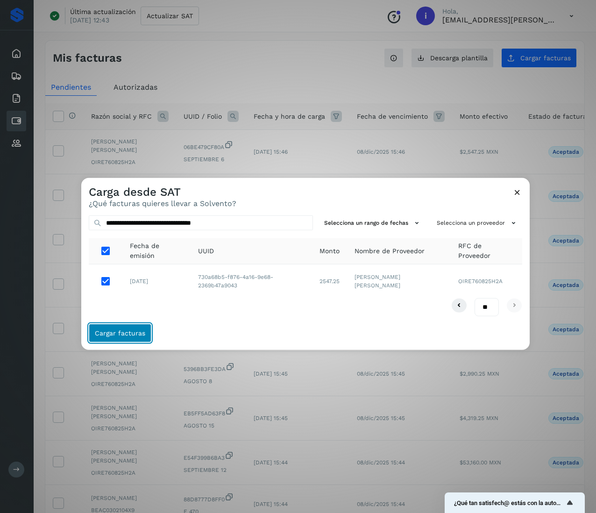
click at [131, 327] on button "Cargar facturas" at bounding box center [120, 333] width 63 height 19
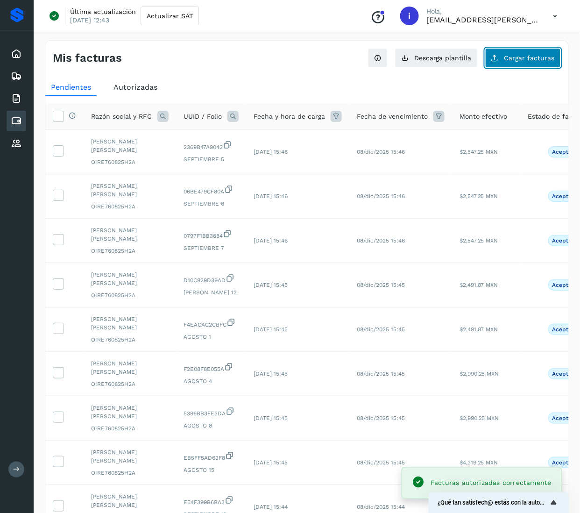
click at [522, 58] on span "Cargar facturas" at bounding box center [529, 58] width 50 height 7
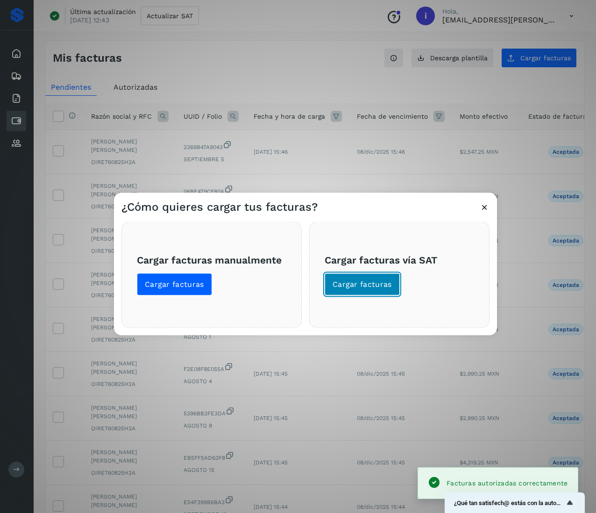
click at [361, 281] on span "Cargar facturas" at bounding box center [361, 284] width 59 height 10
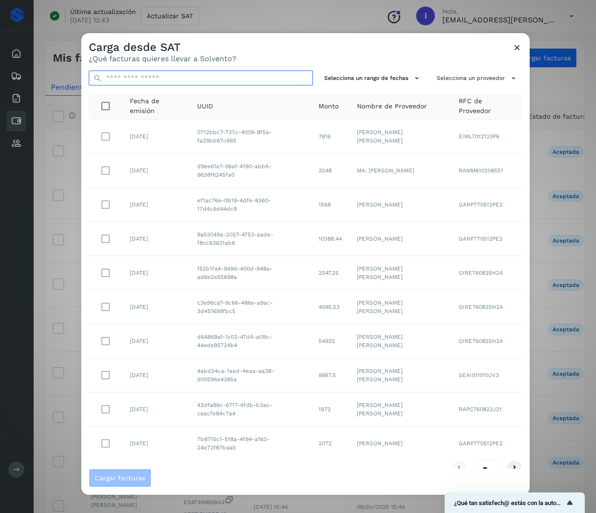
click at [198, 76] on input "text" at bounding box center [201, 78] width 224 height 15
paste input "**********"
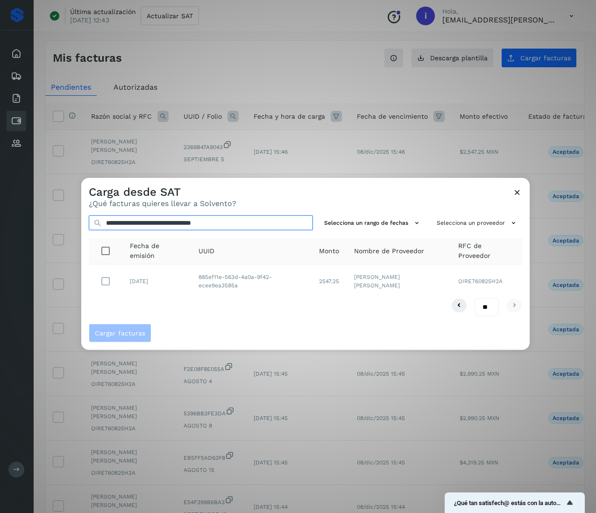
type input "**********"
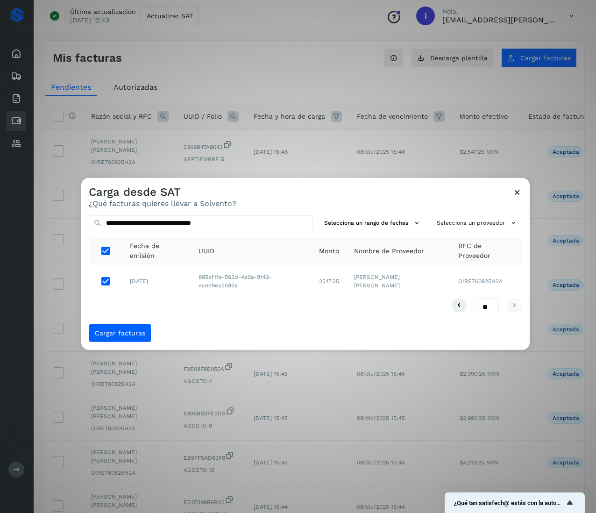
click at [127, 322] on div "**********" at bounding box center [305, 266] width 448 height 116
click at [134, 333] on span "Cargar facturas" at bounding box center [120, 333] width 50 height 7
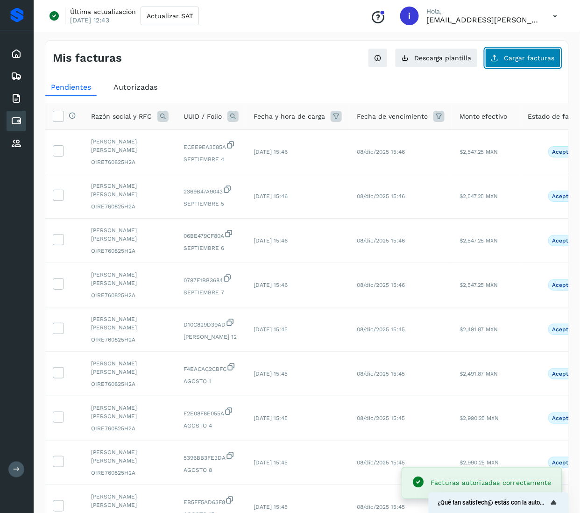
click at [543, 60] on span "Cargar facturas" at bounding box center [529, 58] width 50 height 7
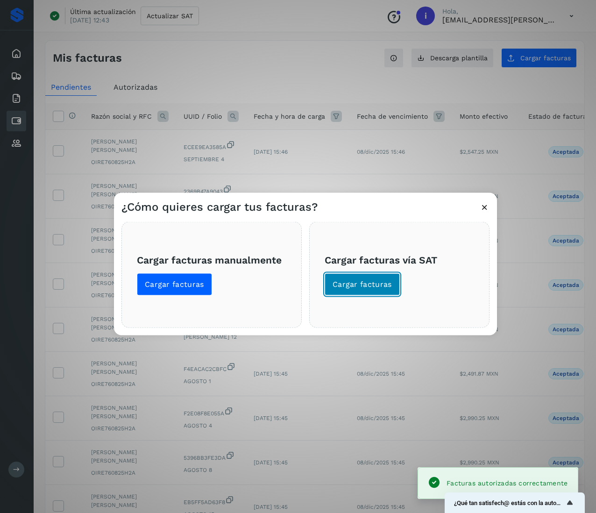
click at [380, 286] on span "Cargar facturas" at bounding box center [361, 284] width 59 height 10
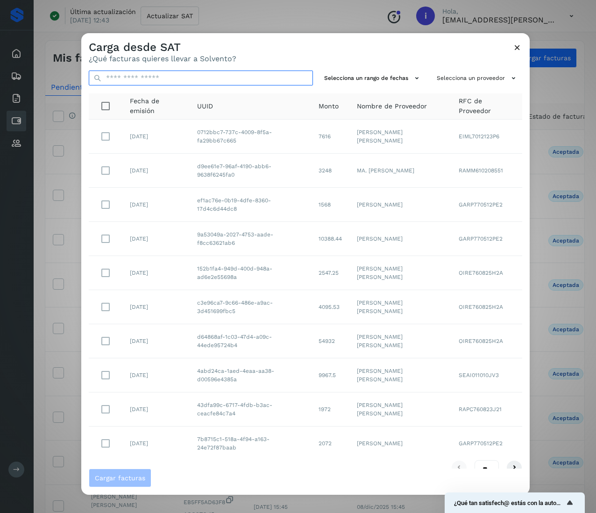
click at [228, 78] on input "text" at bounding box center [201, 78] width 224 height 15
paste input "**********"
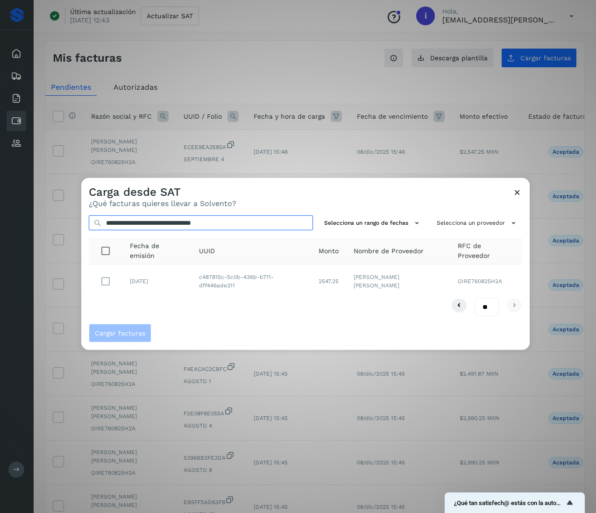
type input "**********"
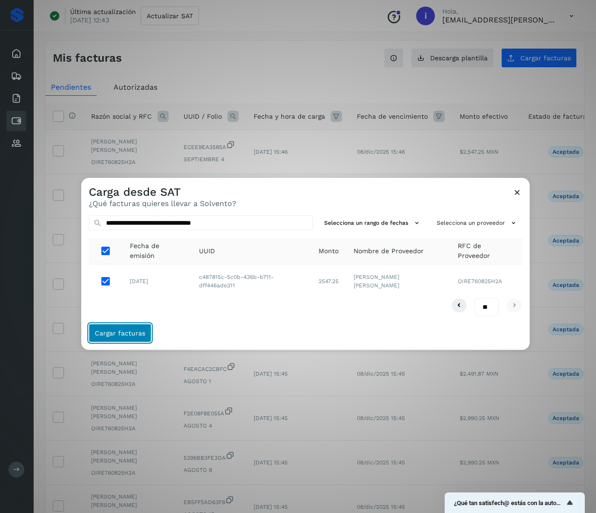
click at [131, 331] on span "Cargar facturas" at bounding box center [120, 333] width 50 height 7
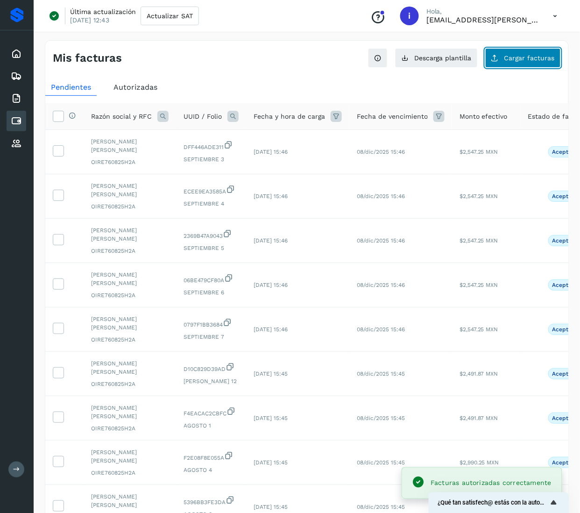
click at [516, 58] on span "Cargar facturas" at bounding box center [529, 58] width 50 height 7
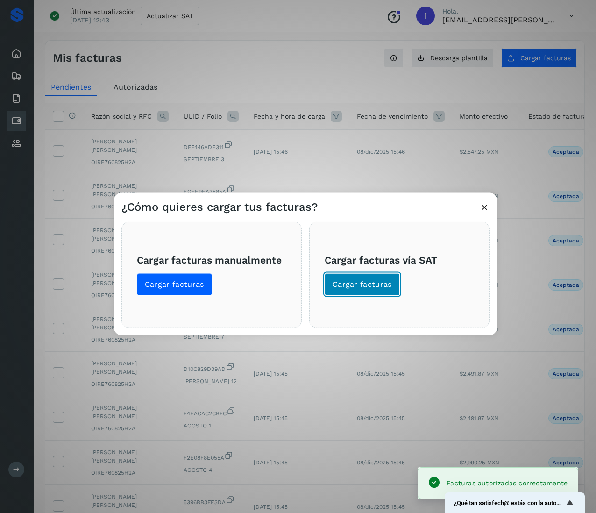
click at [344, 290] on button "Cargar facturas" at bounding box center [362, 284] width 75 height 22
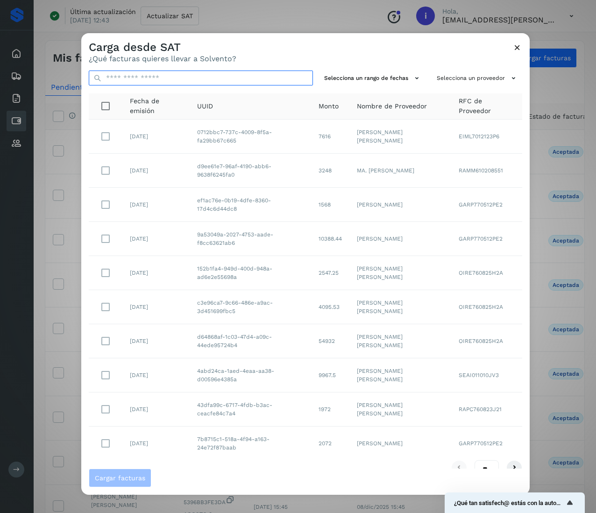
click at [230, 84] on input "text" at bounding box center [201, 78] width 224 height 15
paste input "**********"
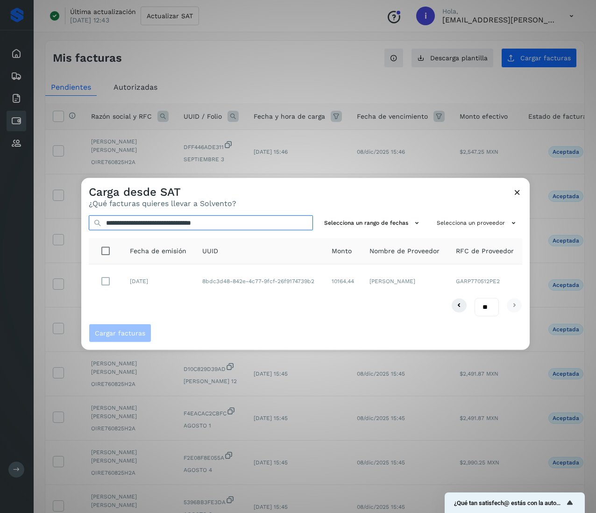
type input "**********"
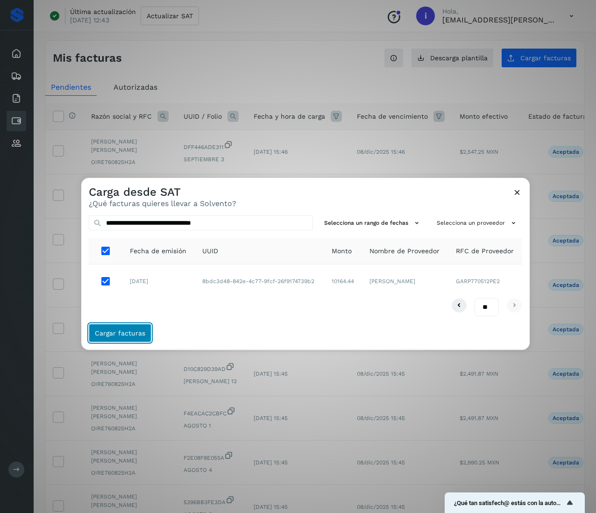
click at [126, 342] on button "Cargar facturas" at bounding box center [120, 333] width 63 height 19
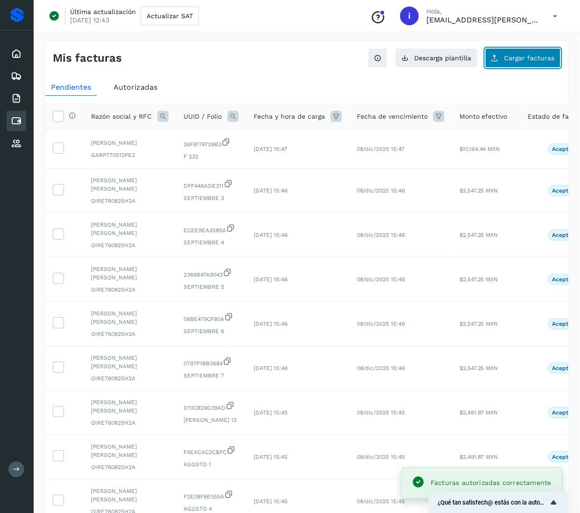
click at [515, 57] on span "Cargar facturas" at bounding box center [529, 58] width 50 height 7
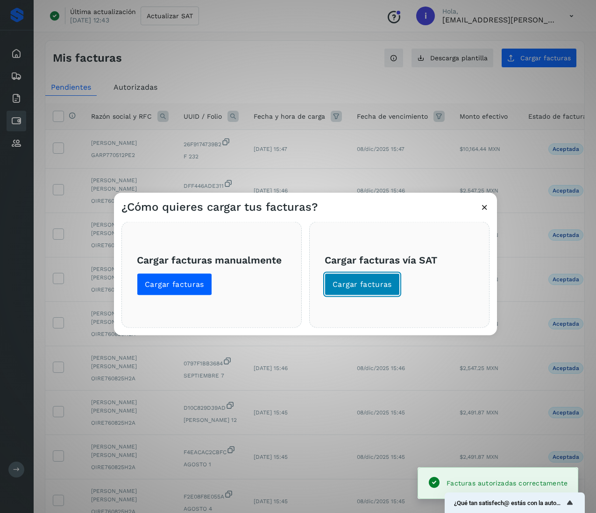
click at [350, 294] on button "Cargar facturas" at bounding box center [362, 284] width 75 height 22
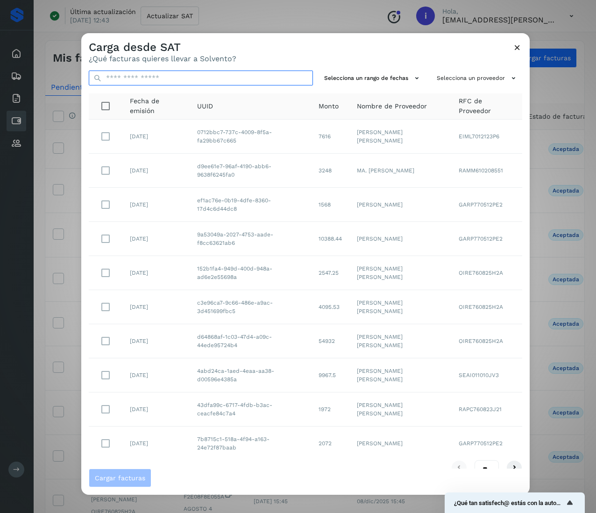
click at [210, 73] on input "text" at bounding box center [201, 78] width 224 height 15
paste input "**********"
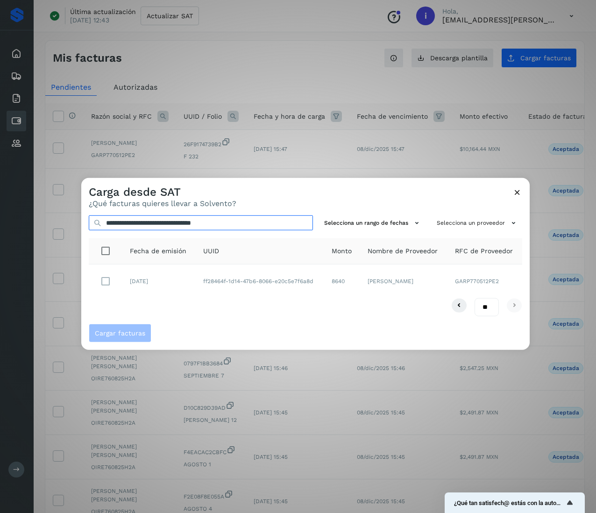
type input "**********"
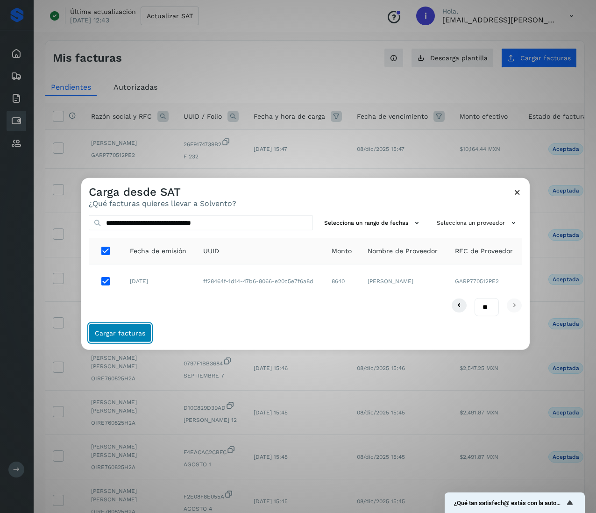
click at [118, 325] on button "Cargar facturas" at bounding box center [120, 333] width 63 height 19
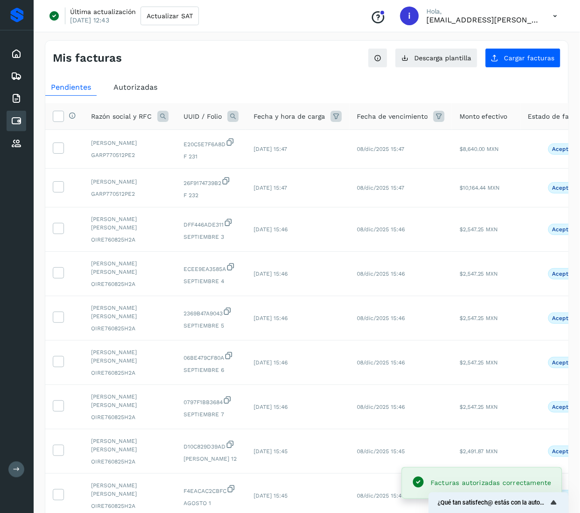
click at [544, 46] on div "Mis facturas Ver instrucciones para cargar Facturas Descarga plantilla Cargar f…" at bounding box center [306, 54] width 523 height 27
click at [539, 59] on span "Cargar facturas" at bounding box center [529, 58] width 50 height 7
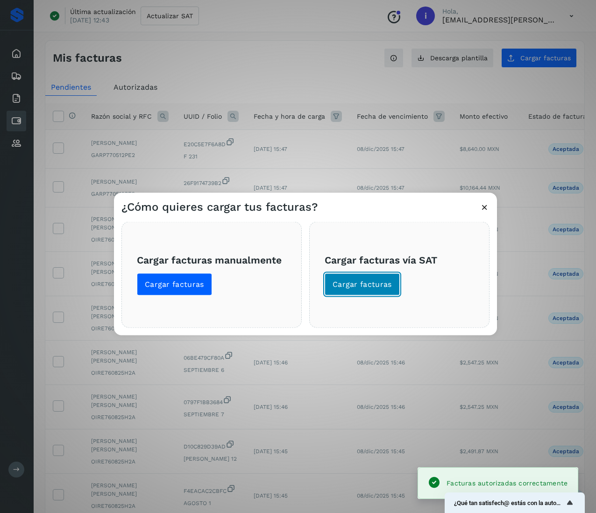
click at [370, 281] on span "Cargar facturas" at bounding box center [361, 284] width 59 height 10
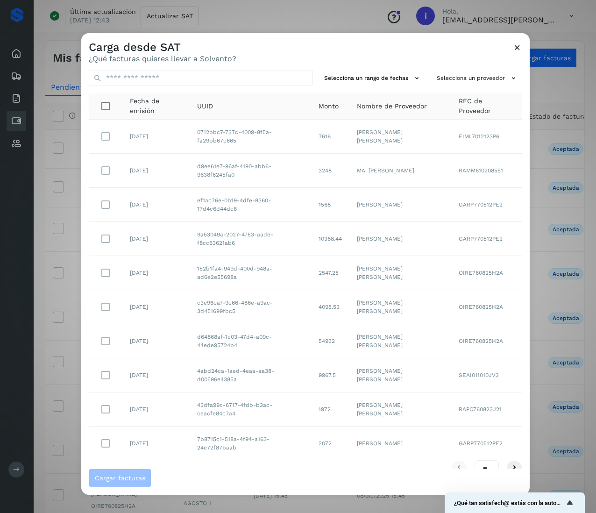
click at [155, 90] on div "Selecciona un rango de fechas Selecciona un proveedor Fecha de emisión UUID Mon…" at bounding box center [305, 265] width 448 height 405
click at [157, 81] on input "text" at bounding box center [201, 78] width 224 height 15
paste input "**********"
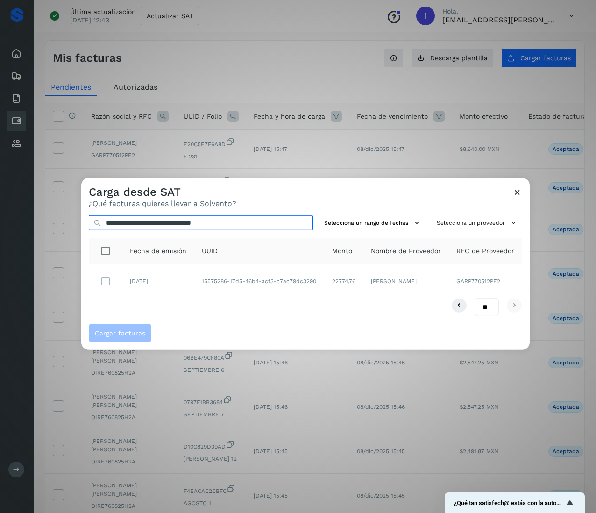
type input "**********"
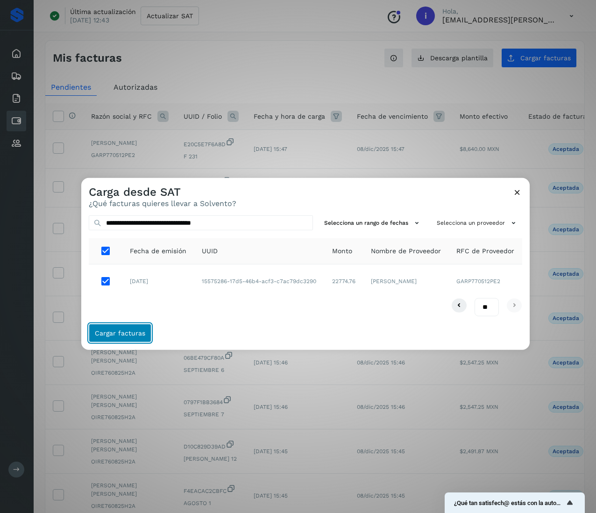
click at [124, 327] on button "Cargar facturas" at bounding box center [120, 333] width 63 height 19
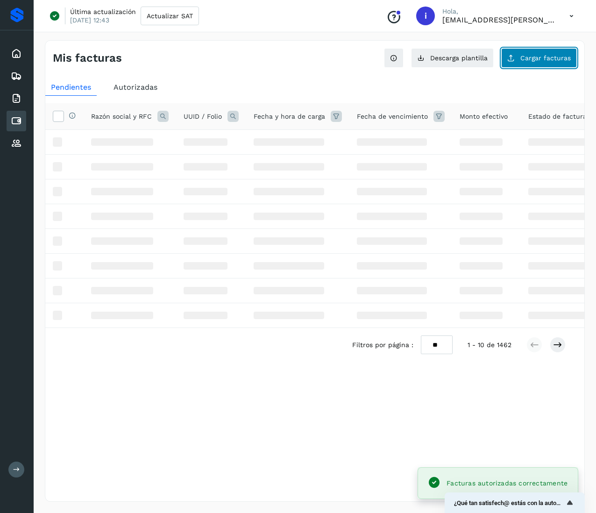
click at [556, 55] on span "Cargar facturas" at bounding box center [545, 58] width 50 height 7
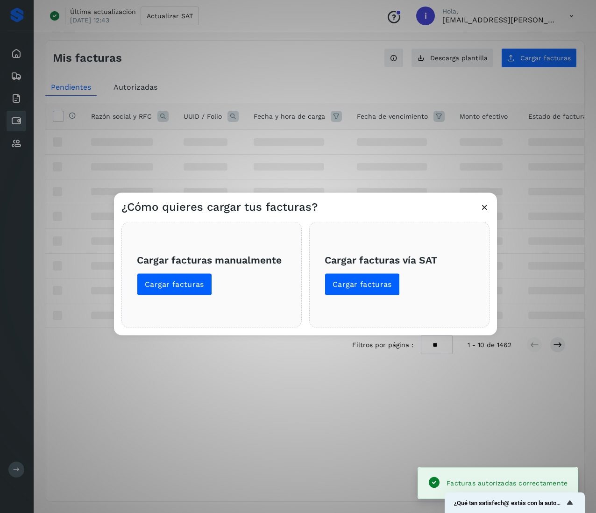
click at [359, 254] on h3 "Cargar facturas vía SAT" at bounding box center [399, 260] width 149 height 12
click at [366, 281] on span "Cargar facturas" at bounding box center [361, 284] width 59 height 10
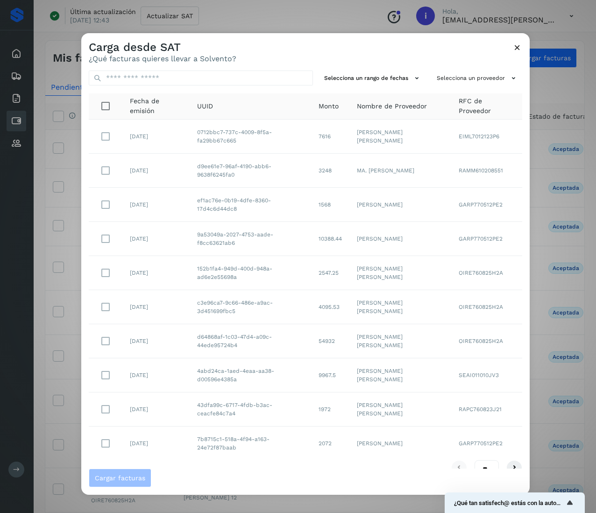
click at [145, 230] on td "[DATE]" at bounding box center [155, 239] width 67 height 34
click at [158, 86] on div "Selecciona un rango de fechas Selecciona un proveedor Fecha de emisión UUID Mon…" at bounding box center [305, 265] width 448 height 405
click at [161, 77] on input "text" at bounding box center [201, 78] width 224 height 15
paste input "**********"
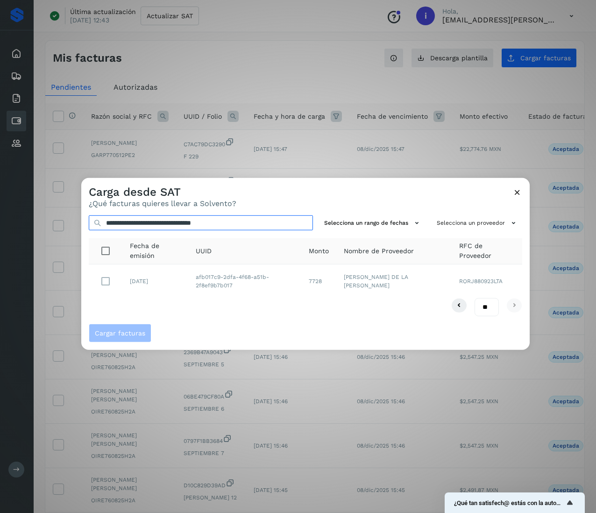
type input "**********"
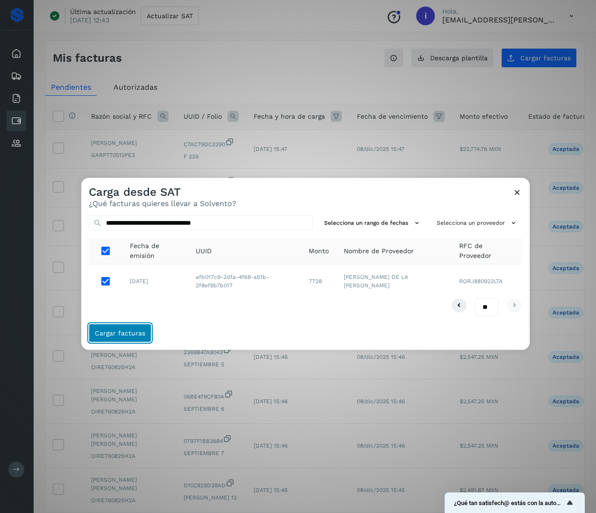
click at [136, 331] on span "Cargar facturas" at bounding box center [120, 333] width 50 height 7
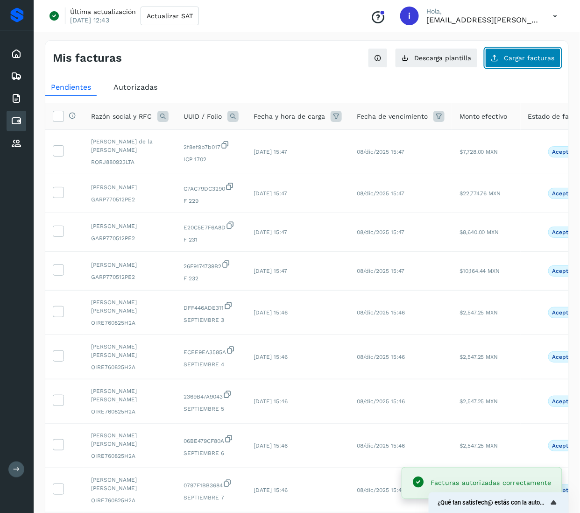
click at [523, 57] on span "Cargar facturas" at bounding box center [529, 58] width 50 height 7
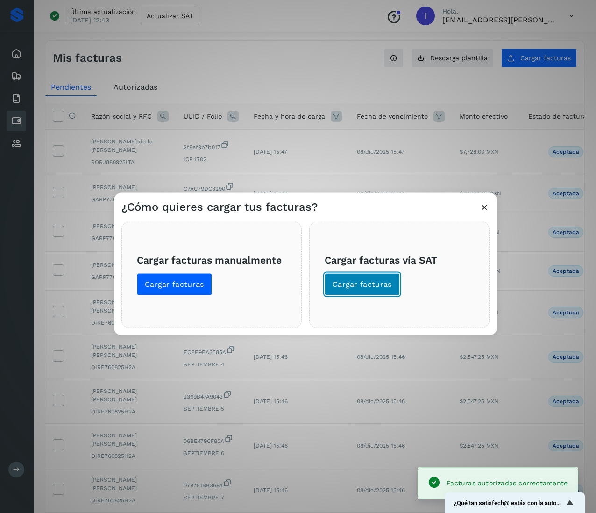
click at [375, 279] on span "Cargar facturas" at bounding box center [361, 284] width 59 height 10
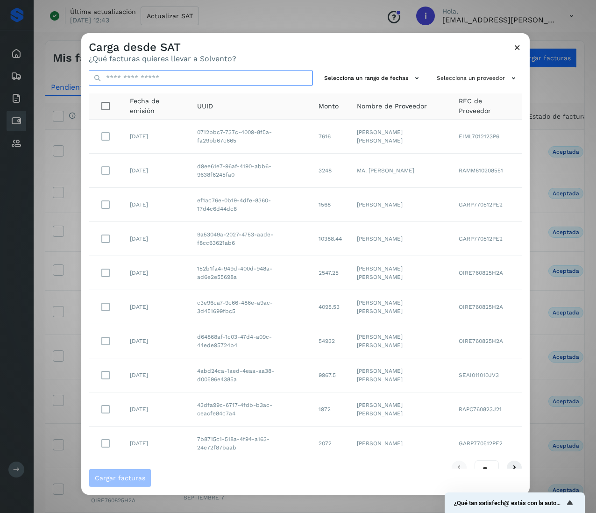
click at [185, 77] on input "text" at bounding box center [201, 78] width 224 height 15
paste input "**********"
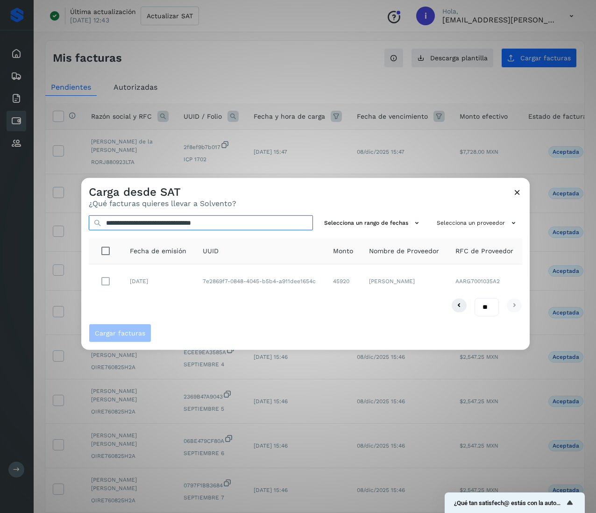
type input "**********"
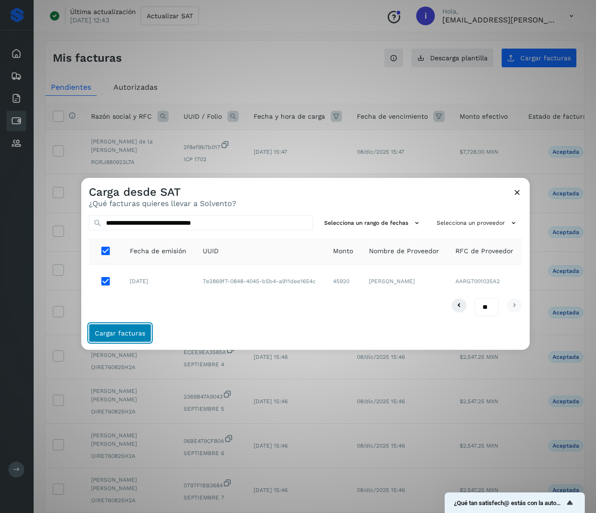
click at [126, 335] on span "Cargar facturas" at bounding box center [120, 333] width 50 height 7
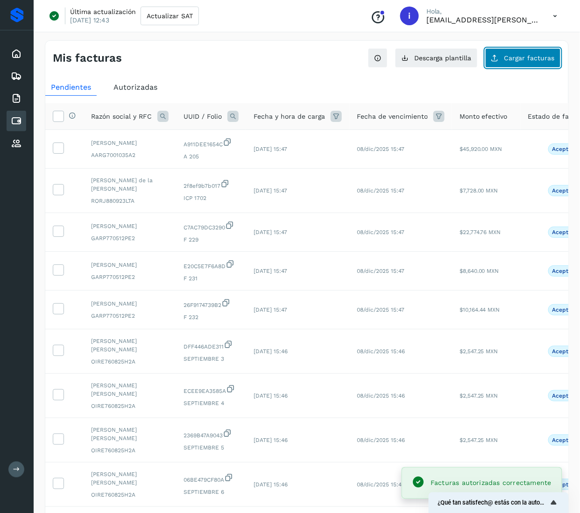
click at [539, 57] on span "Cargar facturas" at bounding box center [529, 58] width 50 height 7
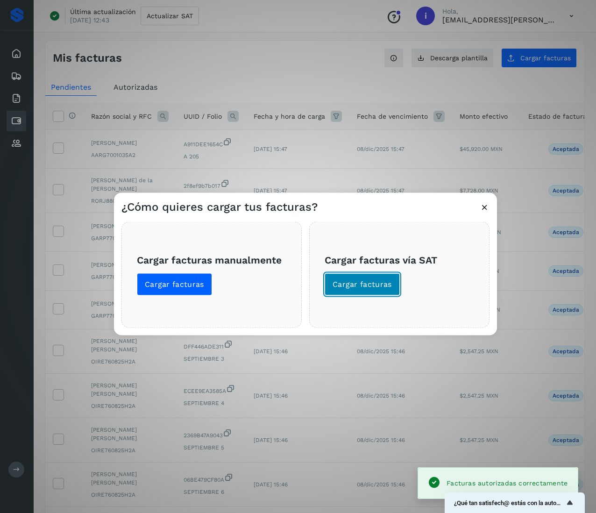
click at [387, 275] on button "Cargar facturas" at bounding box center [362, 284] width 75 height 22
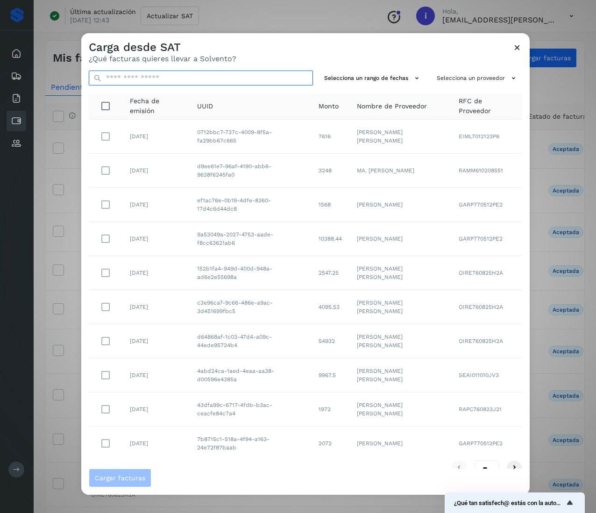
click at [235, 78] on input "text" at bounding box center [201, 78] width 224 height 15
paste input "**********"
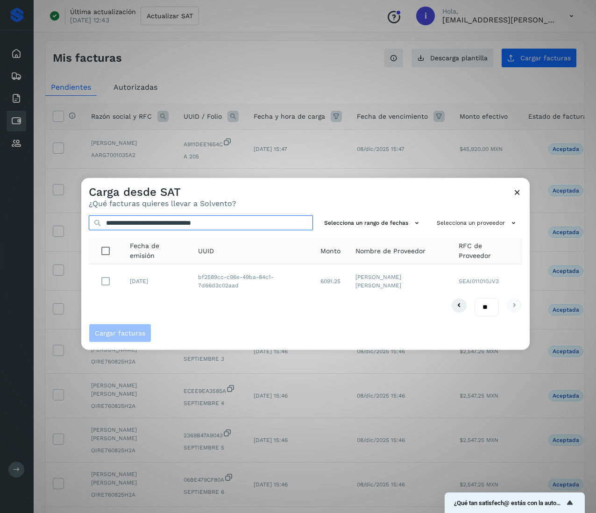
type input "**********"
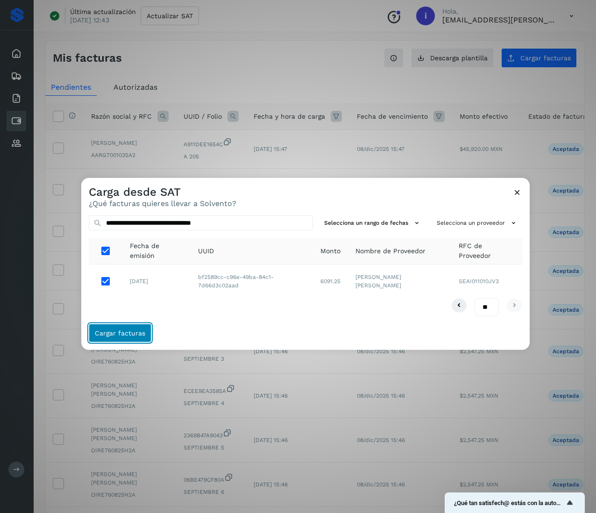
click at [133, 333] on span "Cargar facturas" at bounding box center [120, 333] width 50 height 7
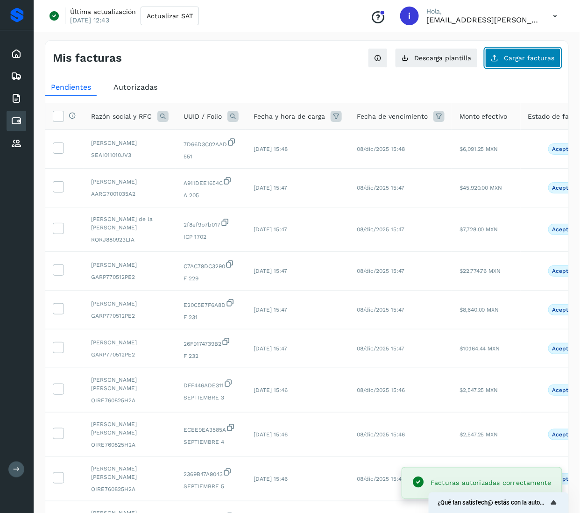
click at [502, 62] on button "Cargar facturas" at bounding box center [523, 58] width 76 height 20
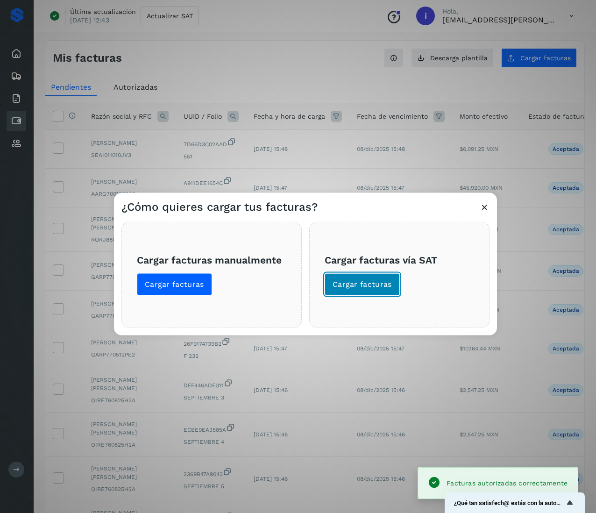
click at [375, 286] on span "Cargar facturas" at bounding box center [361, 284] width 59 height 10
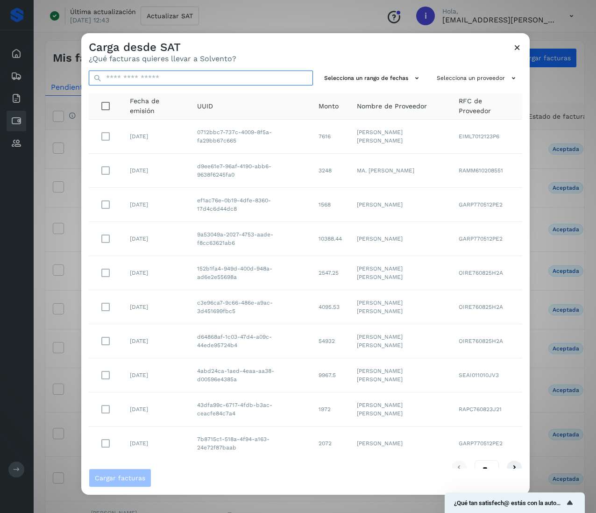
click at [247, 81] on input "text" at bounding box center [201, 78] width 224 height 15
paste input "**********"
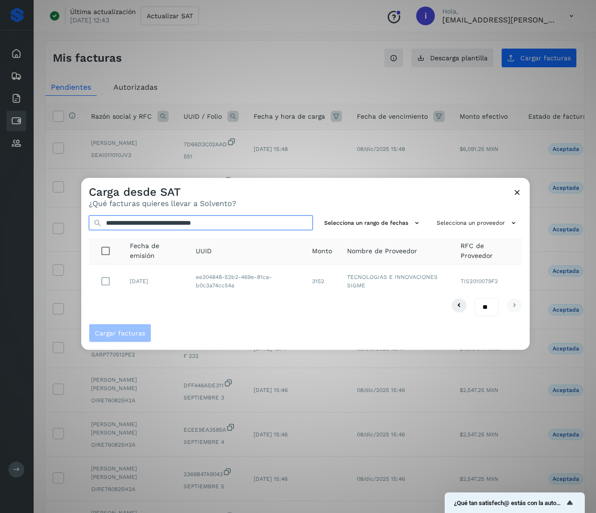
type input "**********"
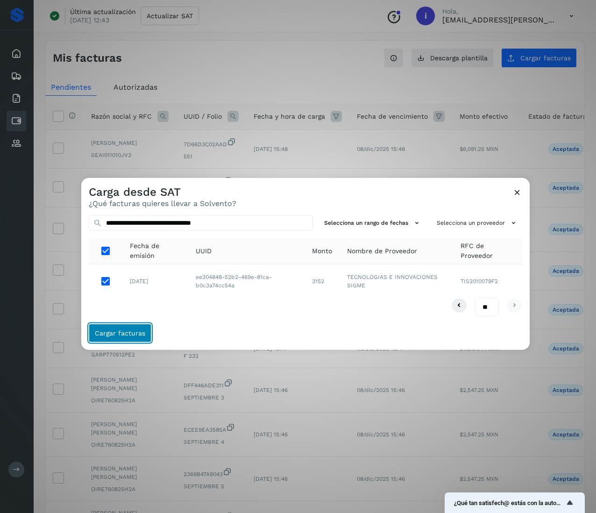
click at [137, 333] on span "Cargar facturas" at bounding box center [120, 333] width 50 height 7
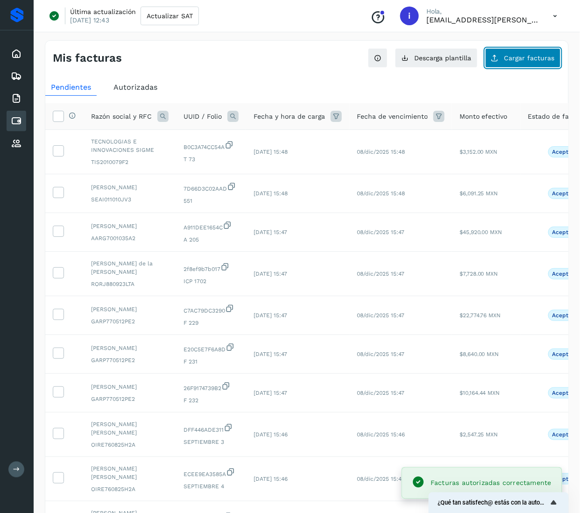
click at [530, 61] on span "Cargar facturas" at bounding box center [529, 58] width 50 height 7
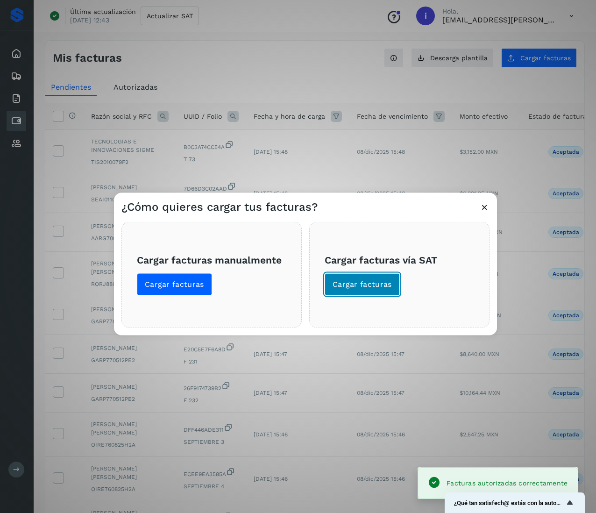
click at [355, 287] on span "Cargar facturas" at bounding box center [361, 284] width 59 height 10
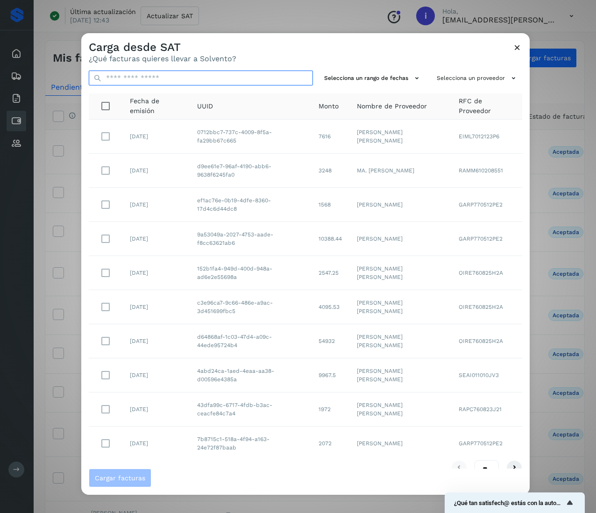
click at [202, 85] on input "text" at bounding box center [201, 78] width 224 height 15
paste input "**********"
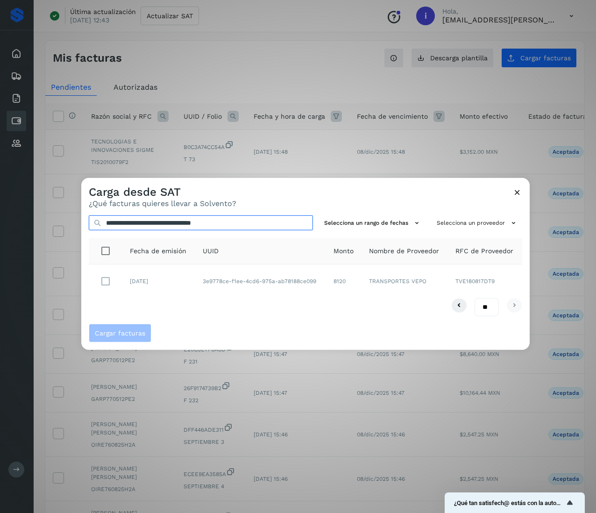
type input "**********"
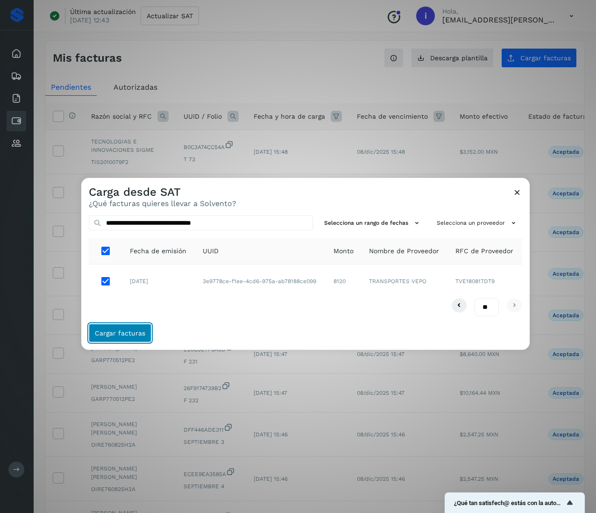
click at [125, 333] on span "Cargar facturas" at bounding box center [120, 333] width 50 height 7
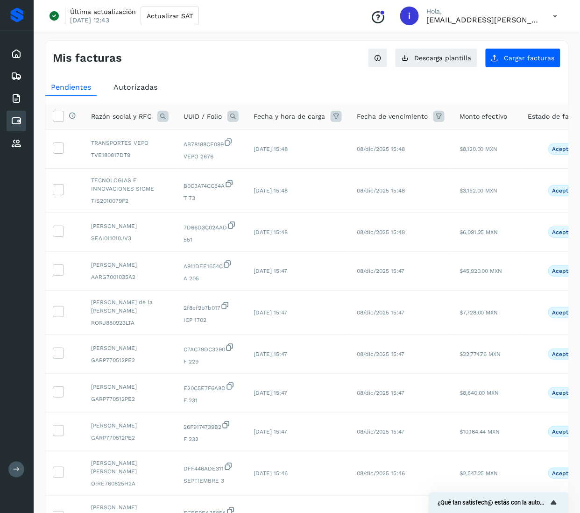
click at [39, 113] on div "Mis facturas Ver instrucciones para cargar Facturas Descarga plantilla Cargar f…" at bounding box center [307, 324] width 546 height 590
click at [56, 113] on icon at bounding box center [58, 116] width 10 height 10
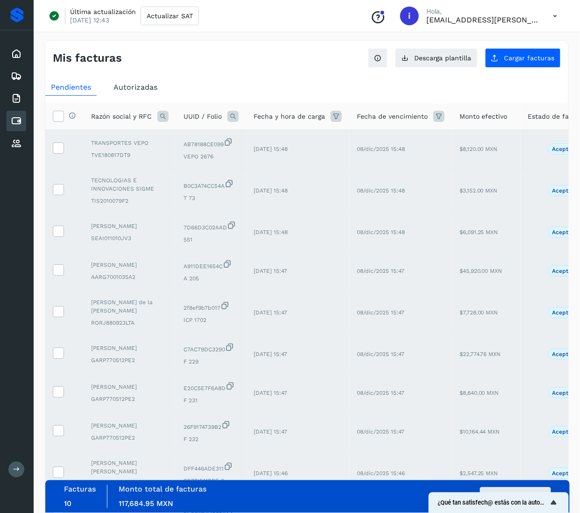
scroll to position [110, 0]
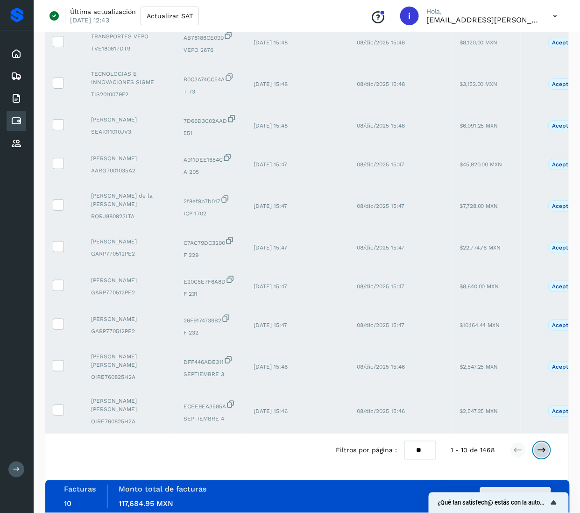
click at [545, 447] on icon at bounding box center [541, 449] width 9 height 9
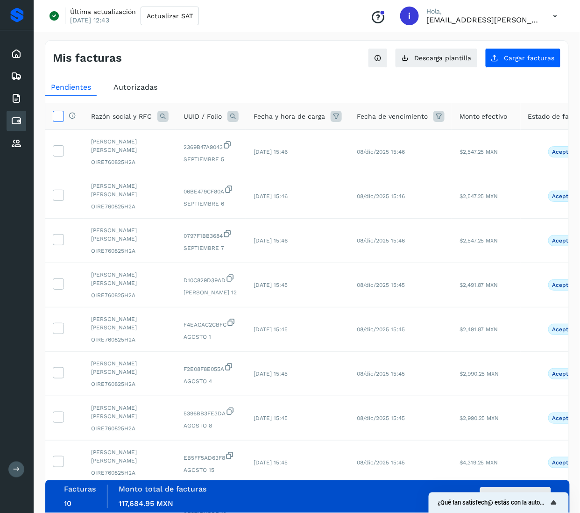
click at [58, 120] on icon at bounding box center [58, 116] width 10 height 10
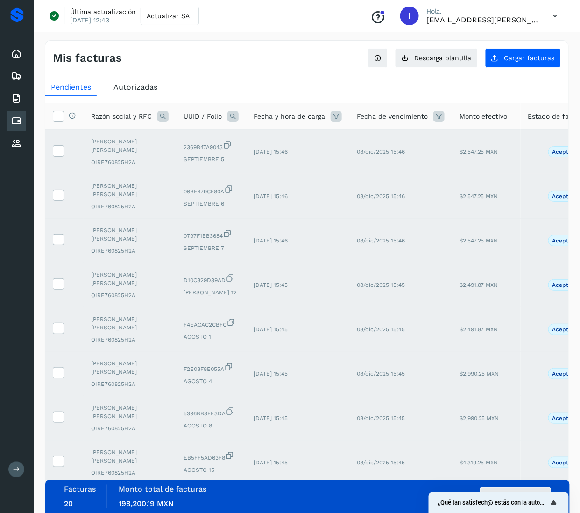
scroll to position [105, 0]
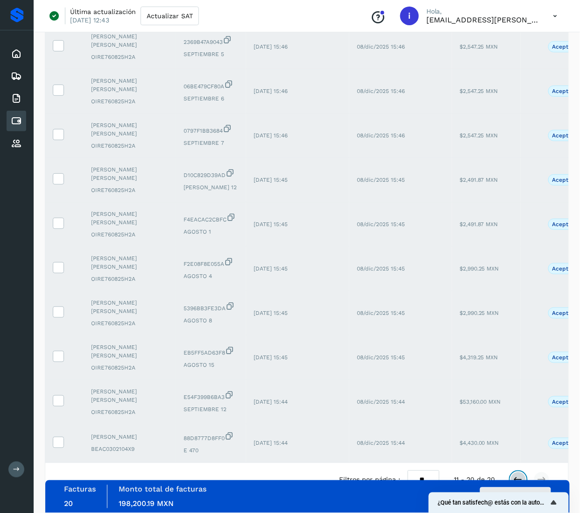
click at [517, 475] on icon at bounding box center [518, 479] width 9 height 9
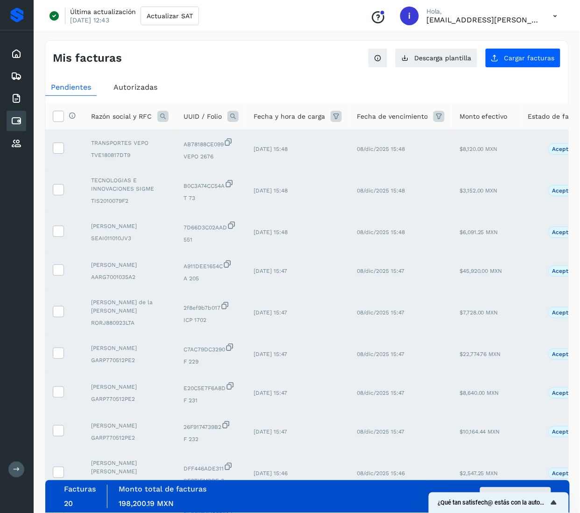
scroll to position [110, 0]
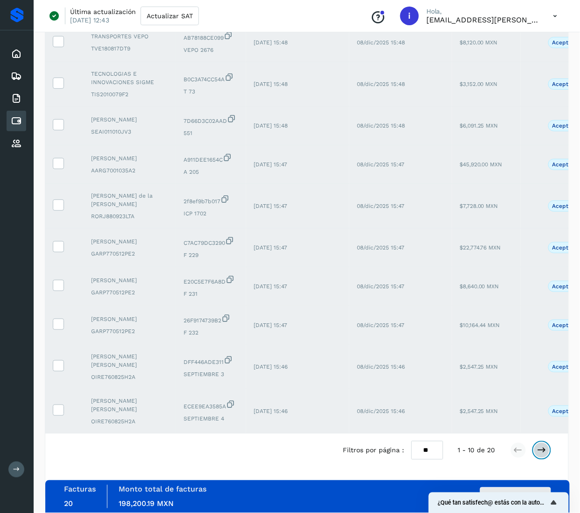
click at [538, 454] on icon at bounding box center [541, 449] width 9 height 9
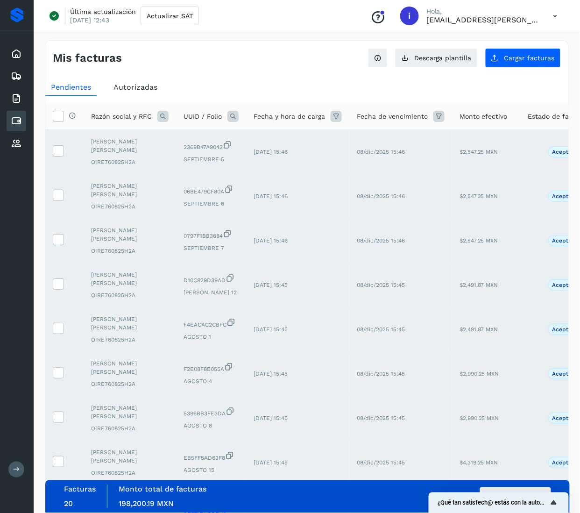
scroll to position [105, 0]
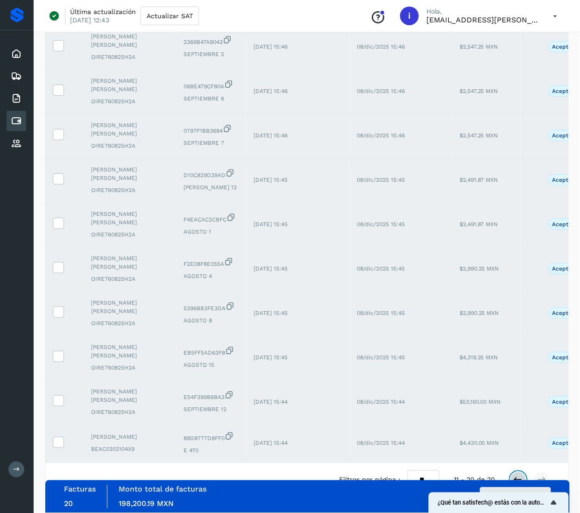
click at [515, 472] on button at bounding box center [518, 480] width 16 height 16
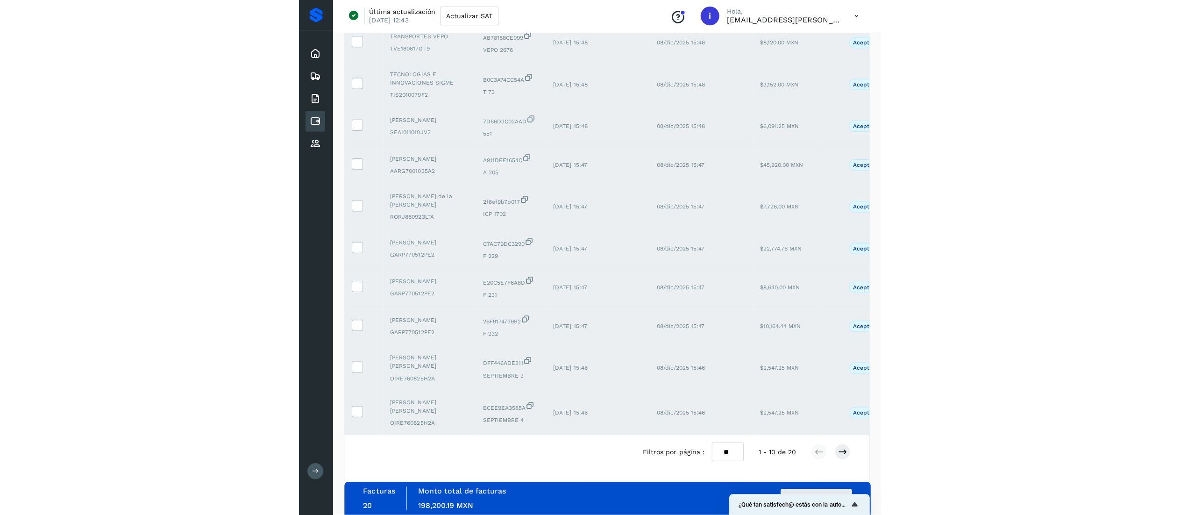
scroll to position [88, 0]
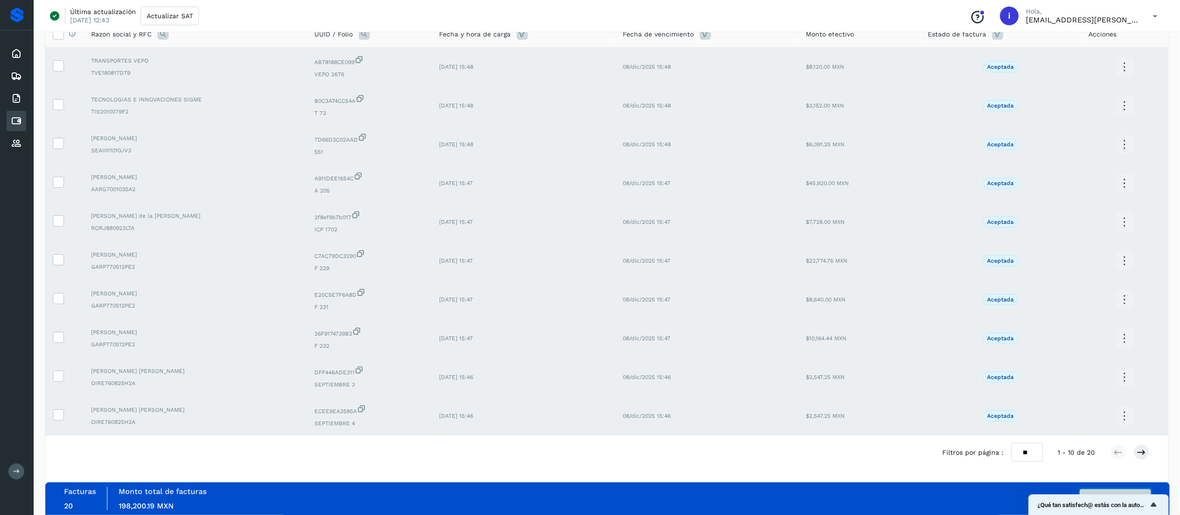
click at [595, 490] on button "Autorizar facturas" at bounding box center [1115, 498] width 71 height 19
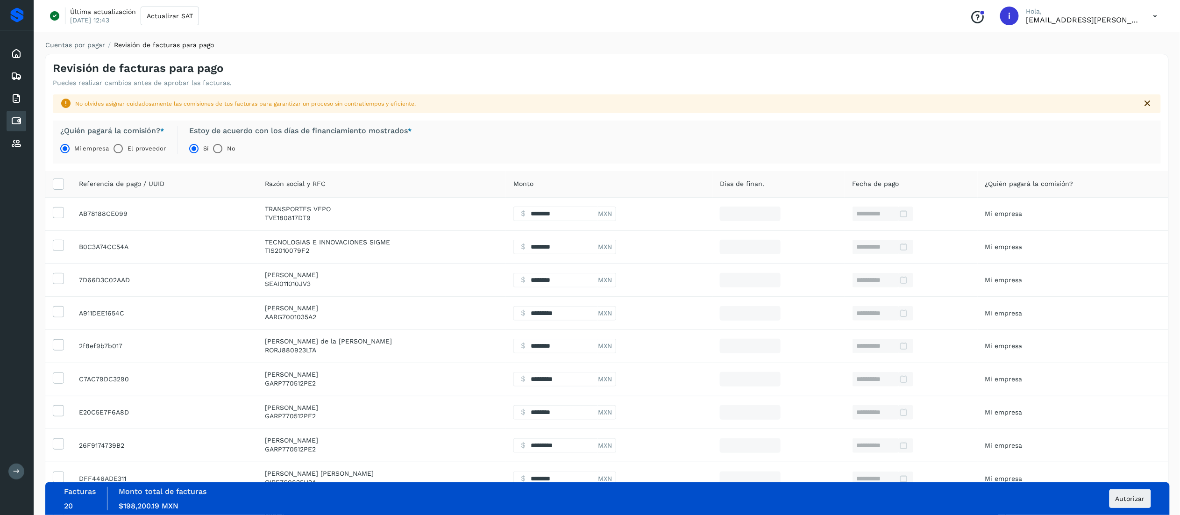
scroll to position [118, 0]
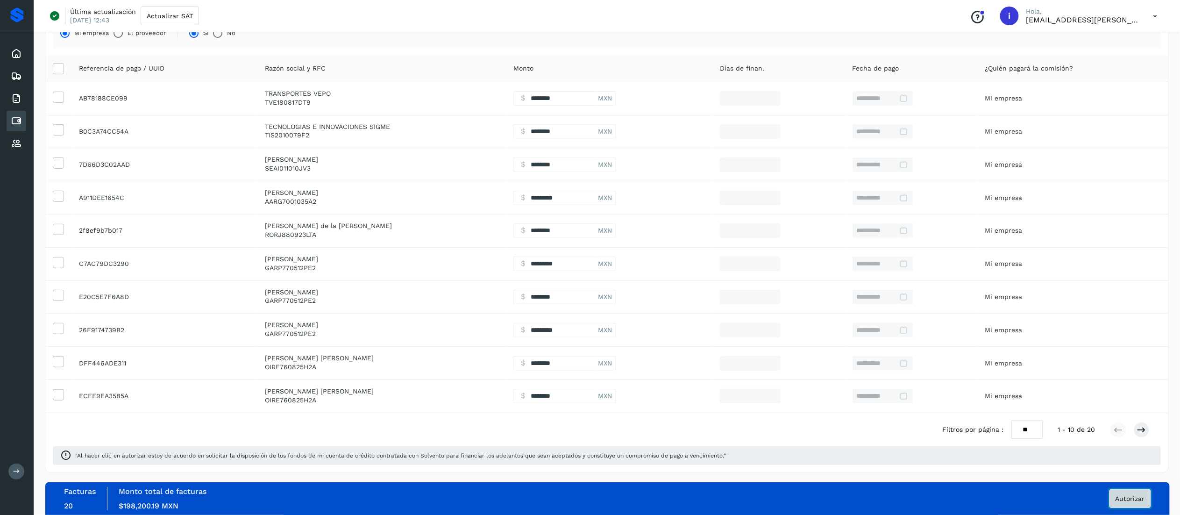
click at [595, 501] on span "Autorizar" at bounding box center [1129, 498] width 29 height 7
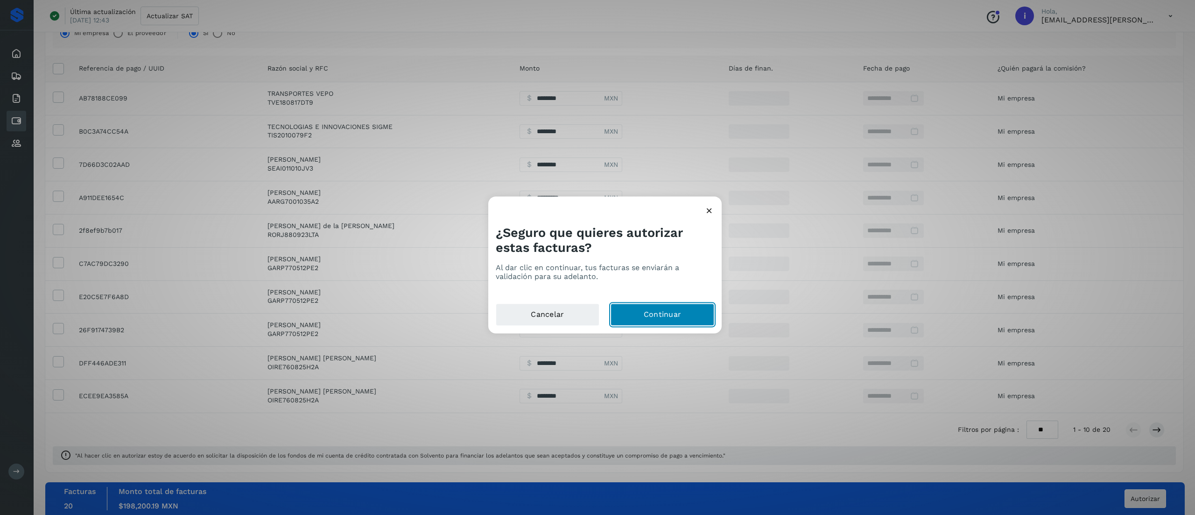
click at [595, 317] on button "Continuar" at bounding box center [663, 315] width 104 height 22
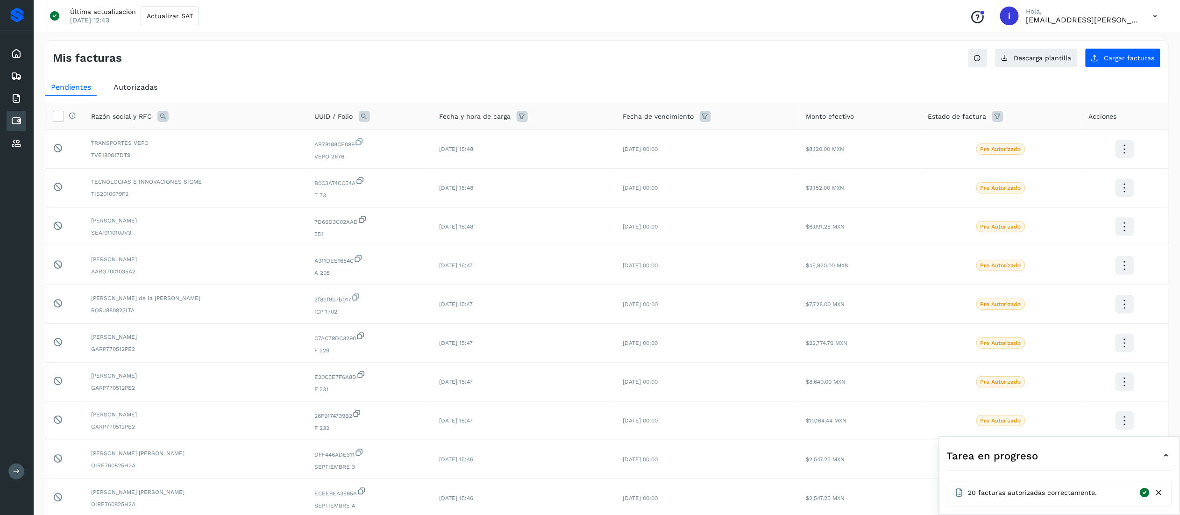
click at [500, 61] on div "Mis facturas" at bounding box center [330, 58] width 554 height 14
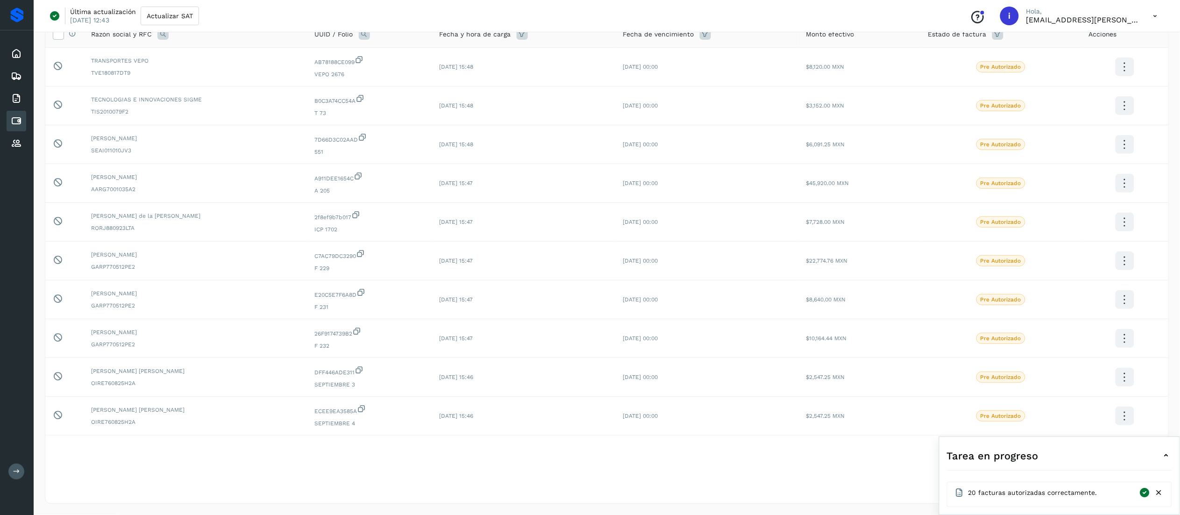
click at [595, 489] on icon at bounding box center [1159, 493] width 10 height 10
click at [595, 493] on div "Selecciona una fecha" at bounding box center [606, 491] width 1123 height 15
click at [595, 452] on button at bounding box center [1141, 452] width 16 height 16
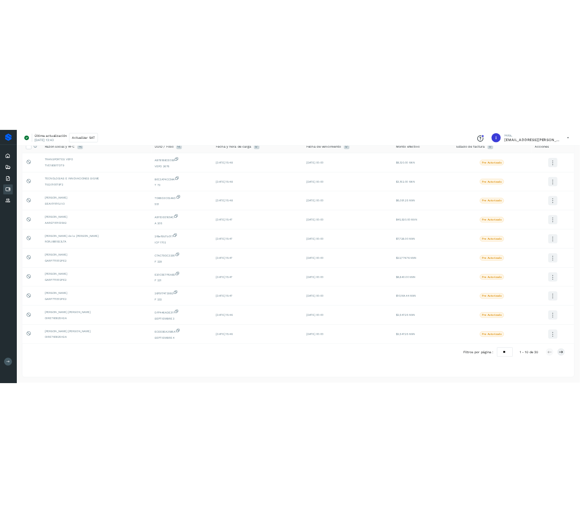
scroll to position [0, 0]
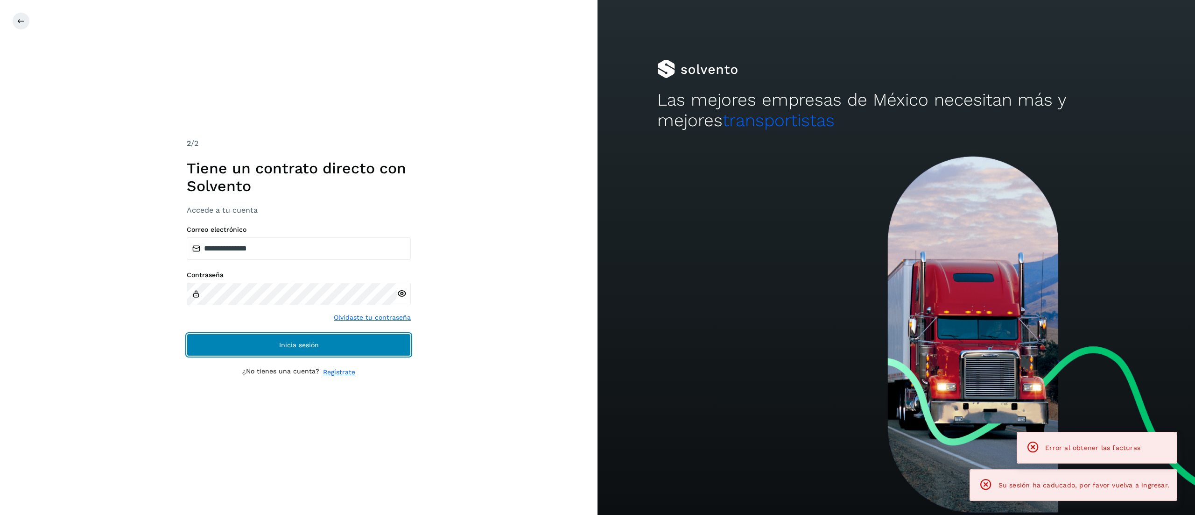
click at [260, 346] on button "Inicia sesión" at bounding box center [299, 344] width 224 height 22
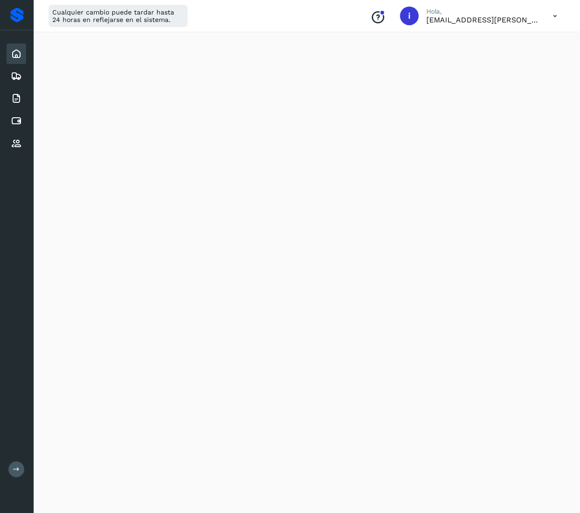
scroll to position [280, 0]
click at [15, 111] on div "Cuentas por pagar" at bounding box center [17, 121] width 20 height 21
